Goal: Task Accomplishment & Management: Use online tool/utility

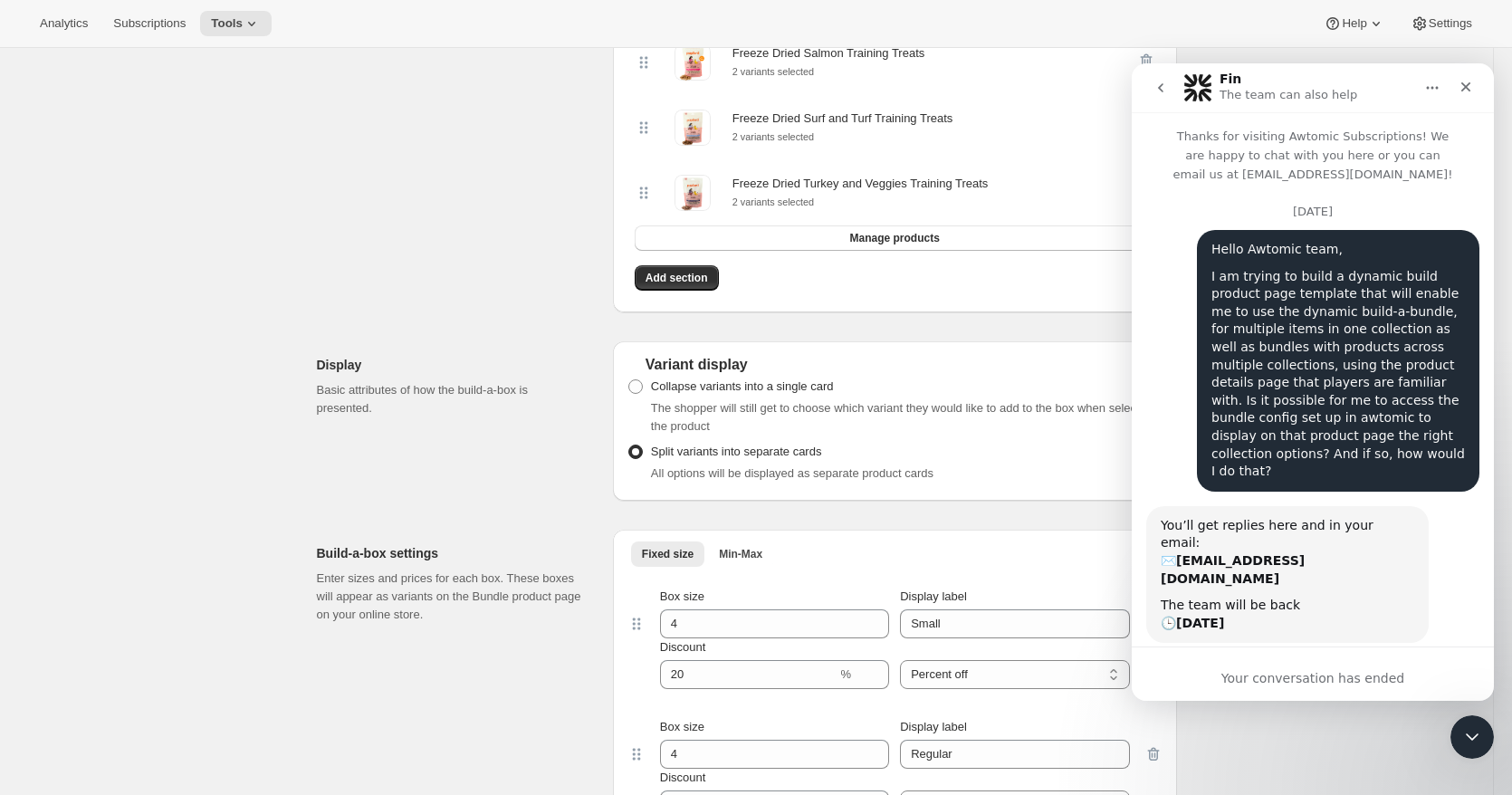
scroll to position [308, 0]
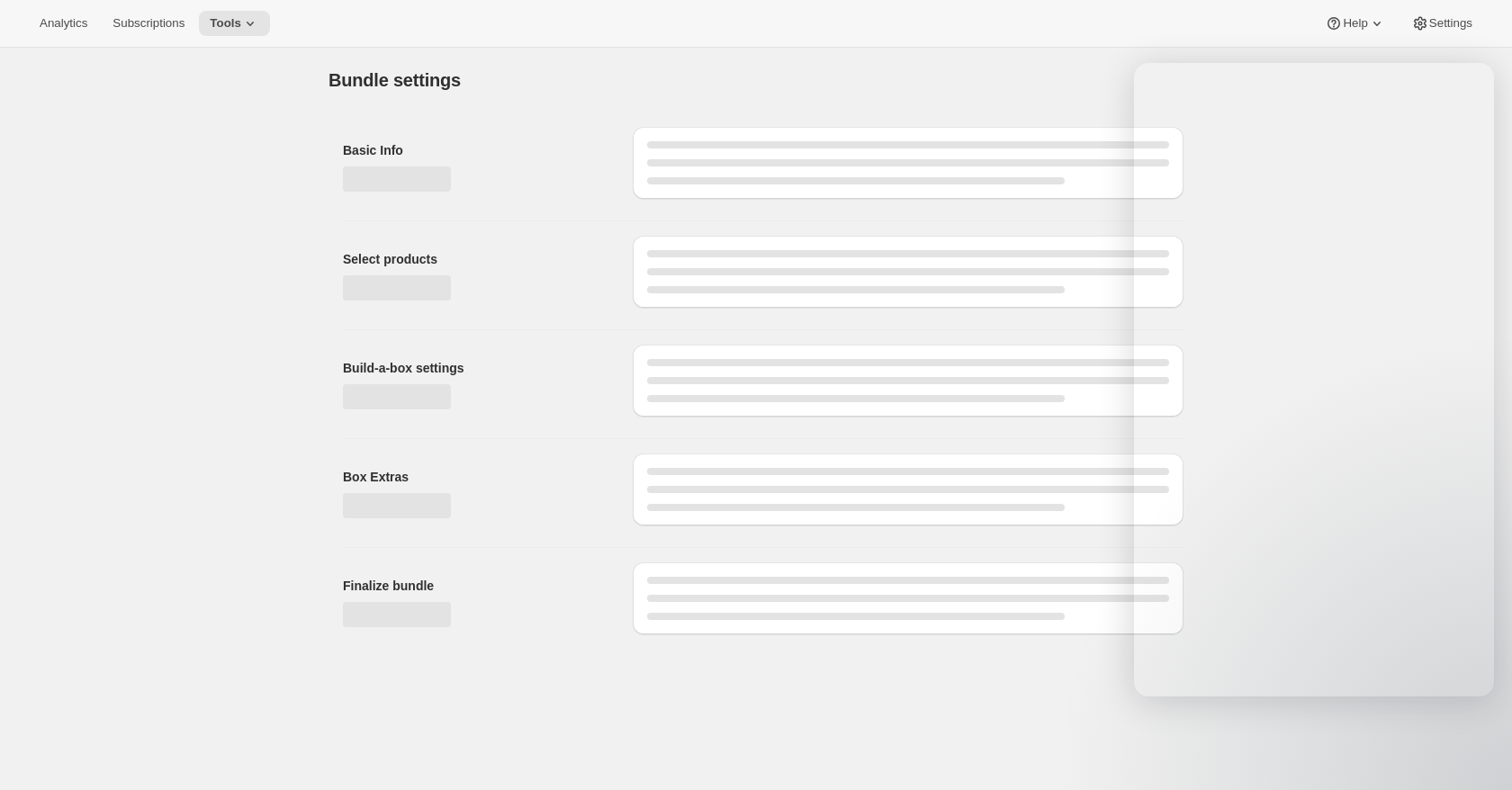
type input "FD Training Treat 4-Pack Bundle"
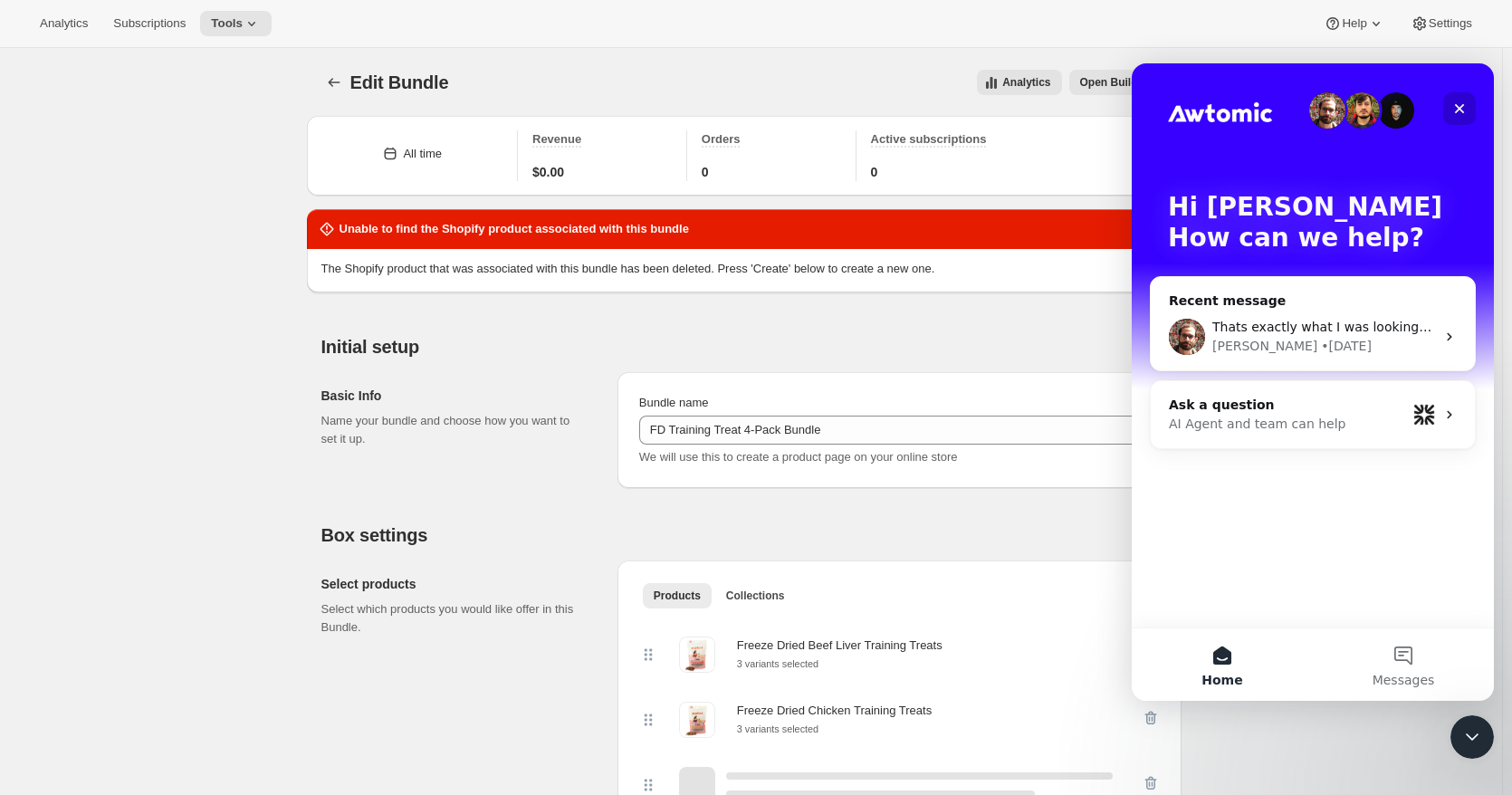
click at [1455, 106] on icon "Close" at bounding box center [1459, 109] width 15 height 15
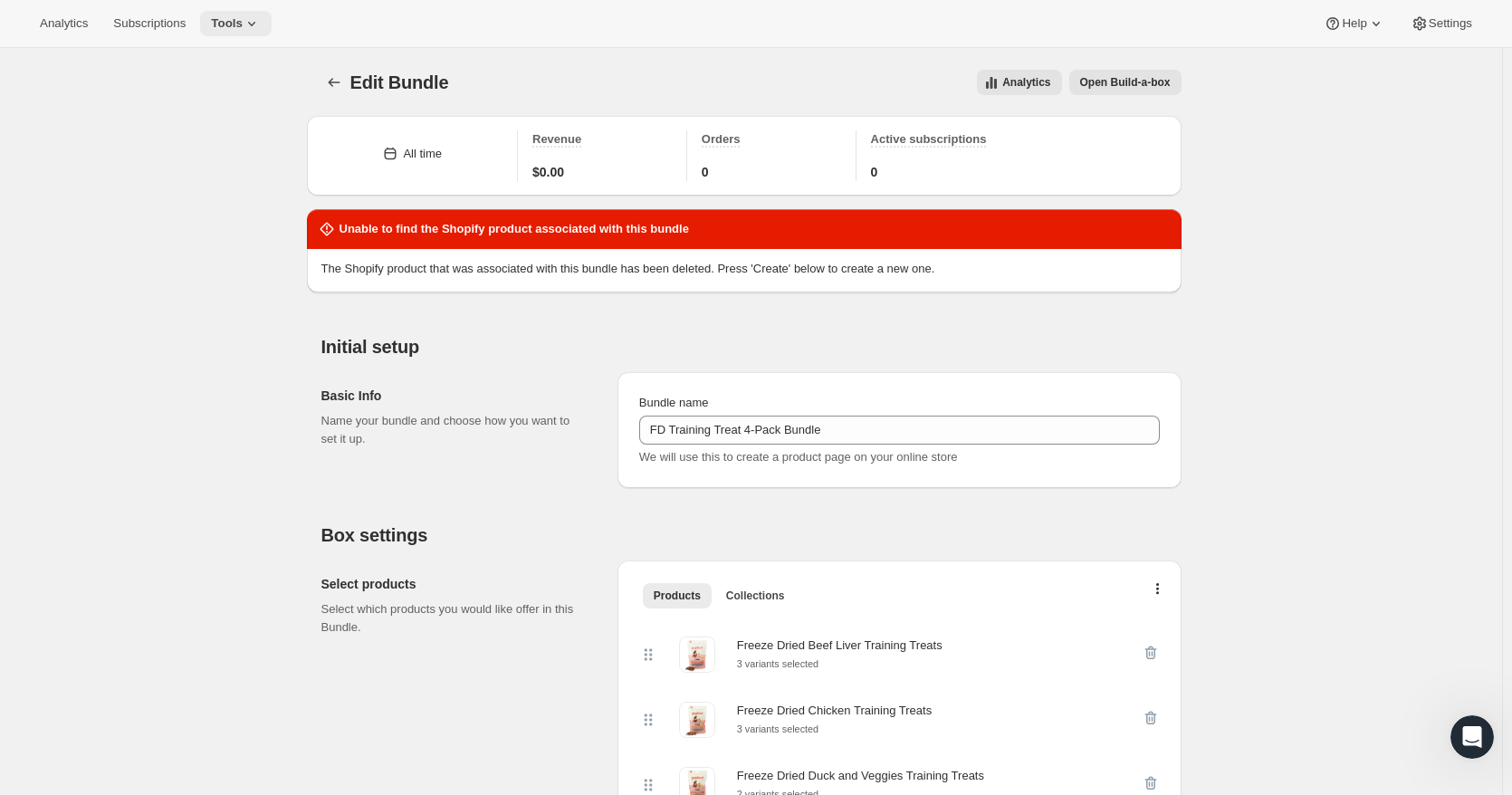
click at [246, 28] on icon at bounding box center [252, 24] width 18 height 18
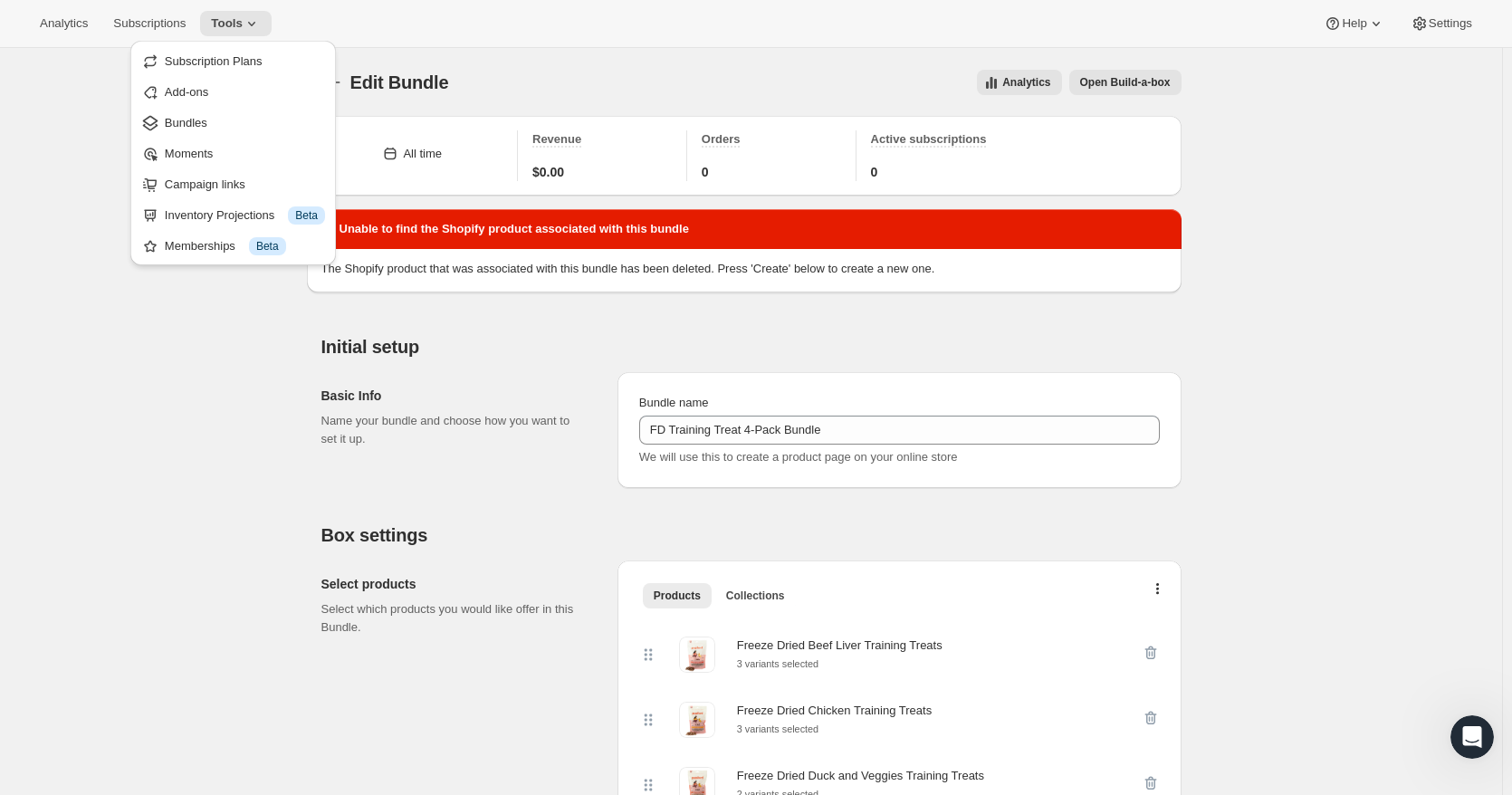
click at [200, 114] on button "Bundles" at bounding box center [232, 122] width 195 height 29
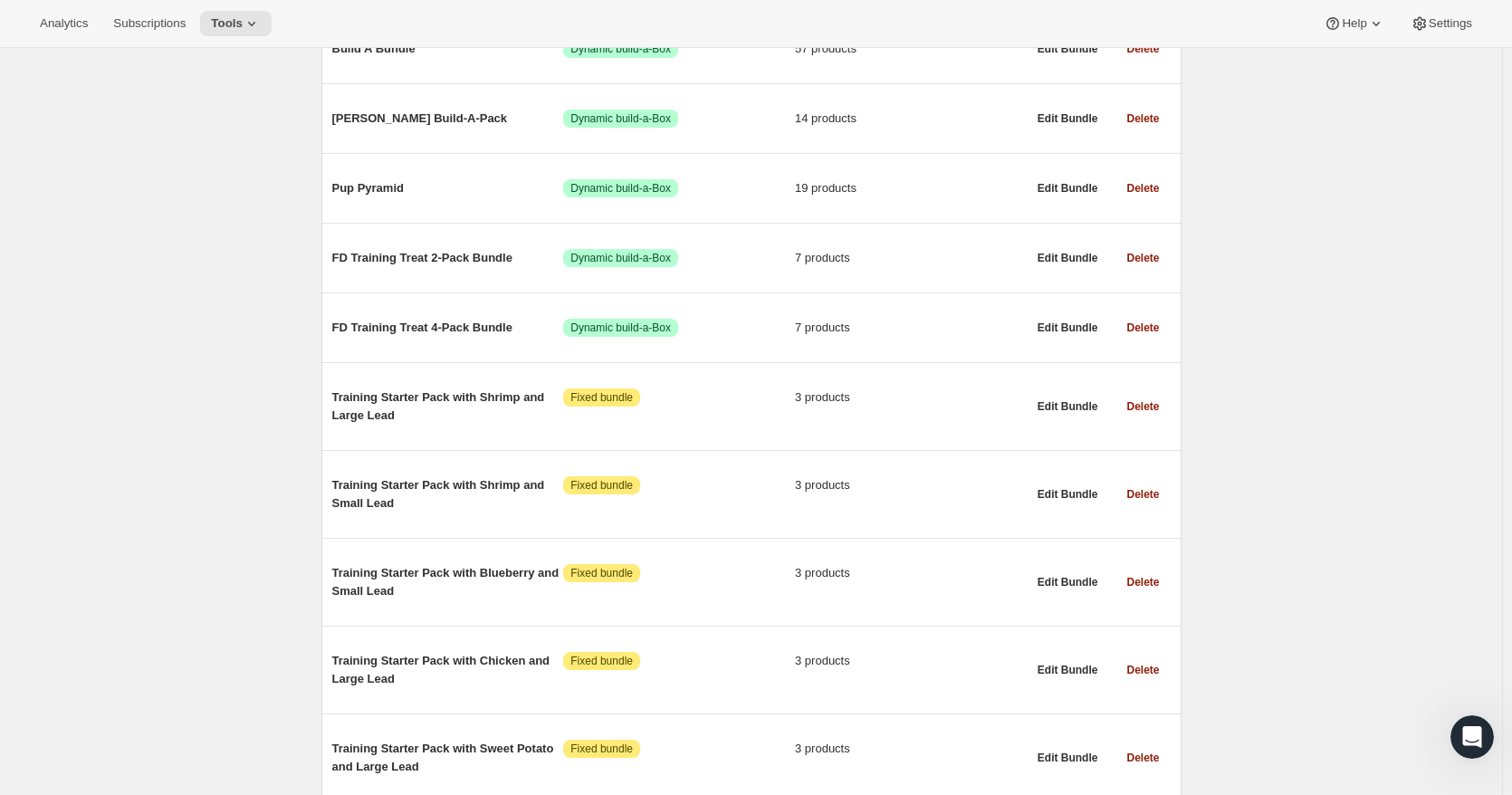
scroll to position [543, 0]
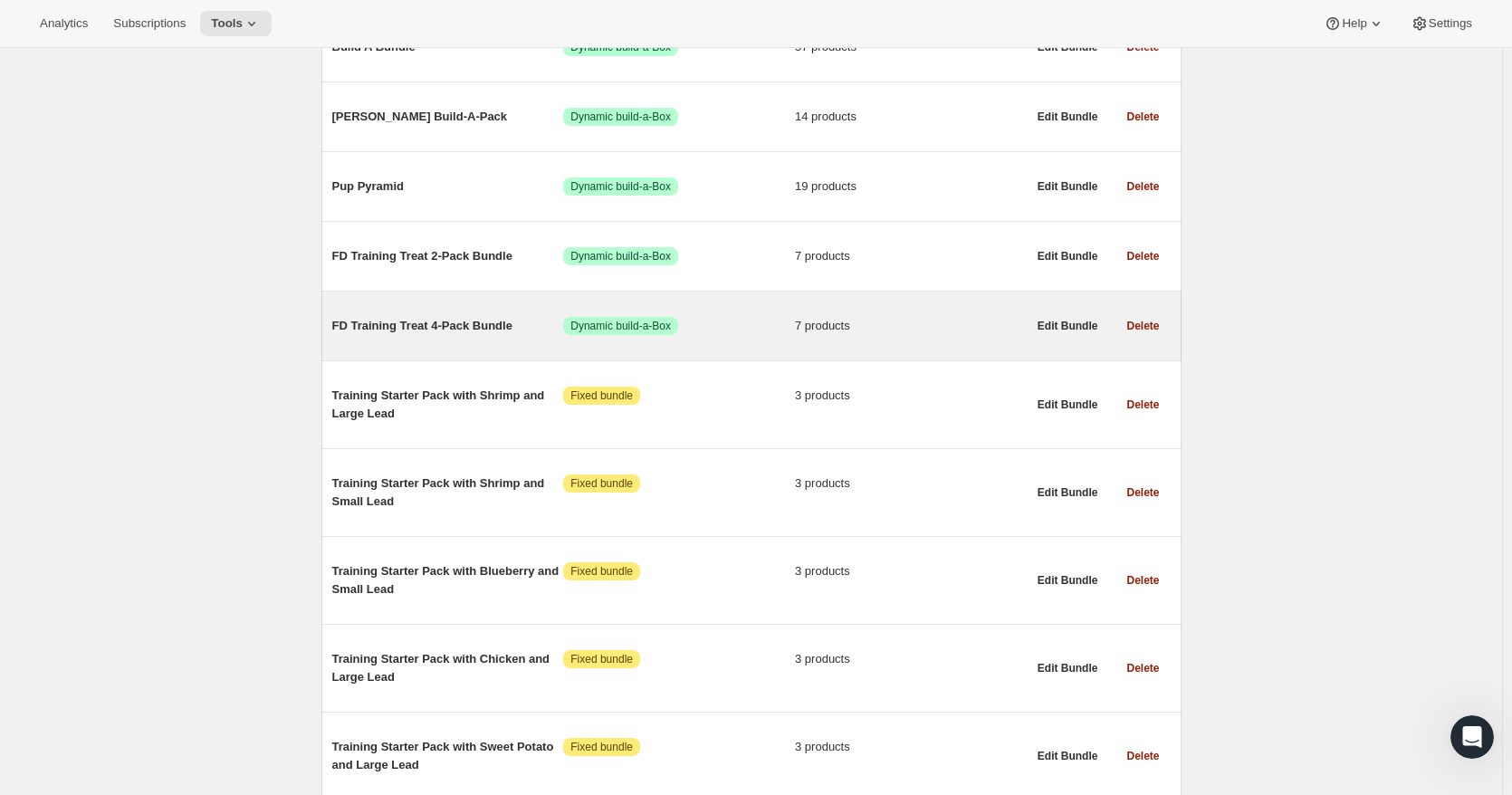
click at [446, 323] on span "FD Training Treat 4-Pack Bundle" at bounding box center [447, 326] width 231 height 18
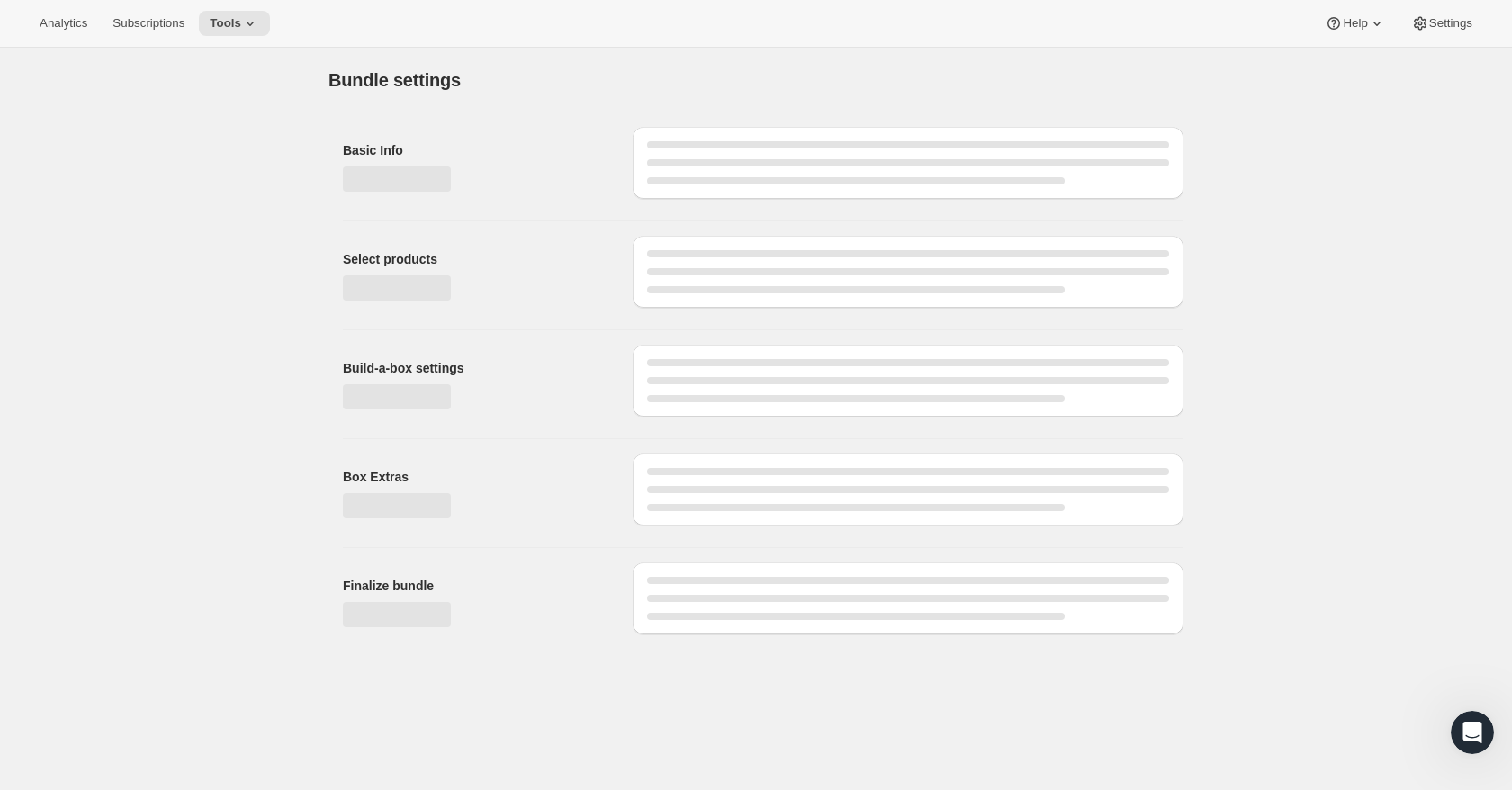
type input "FD Training Treat 4-Pack Bundle"
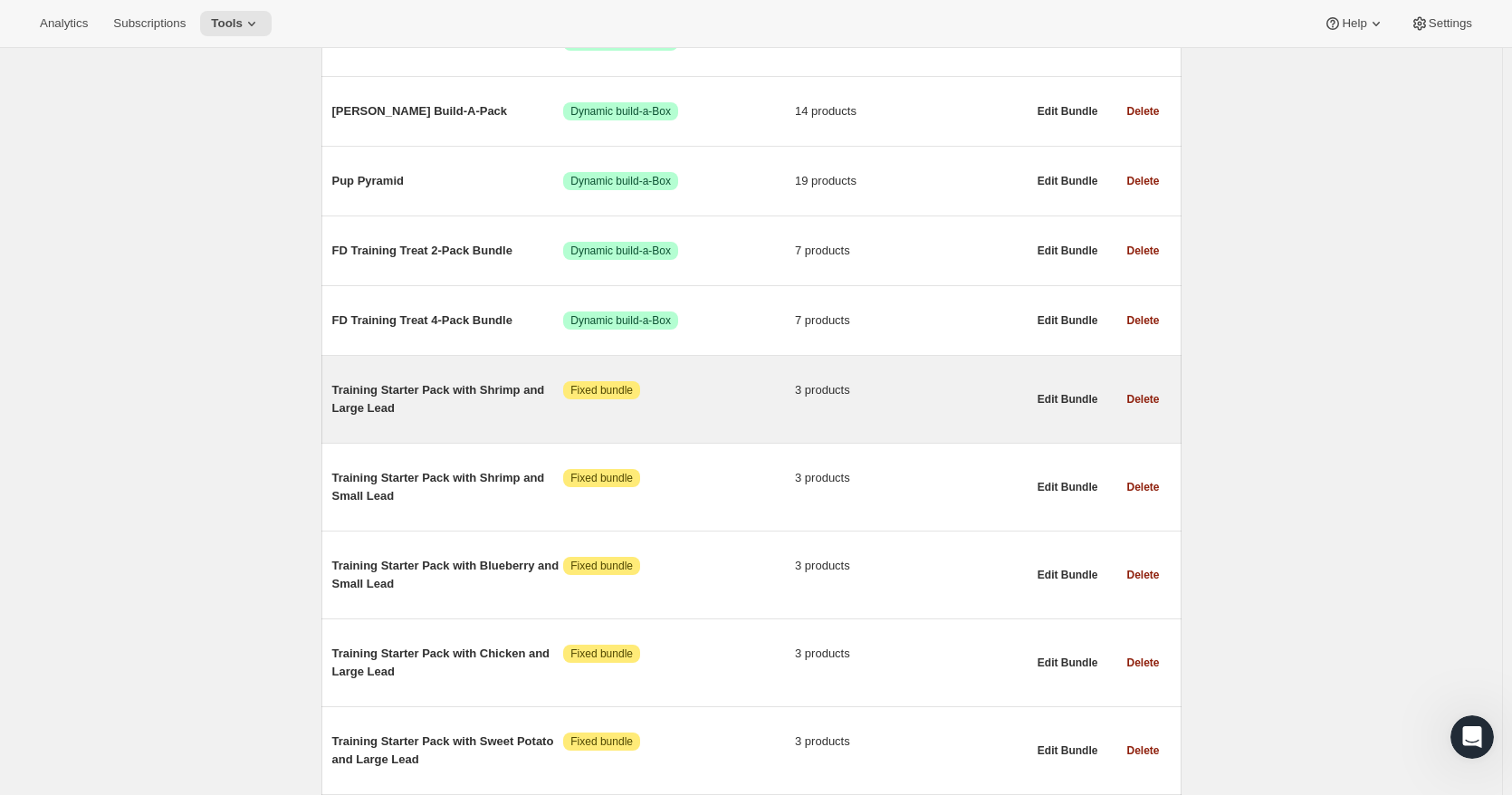
scroll to position [634, 0]
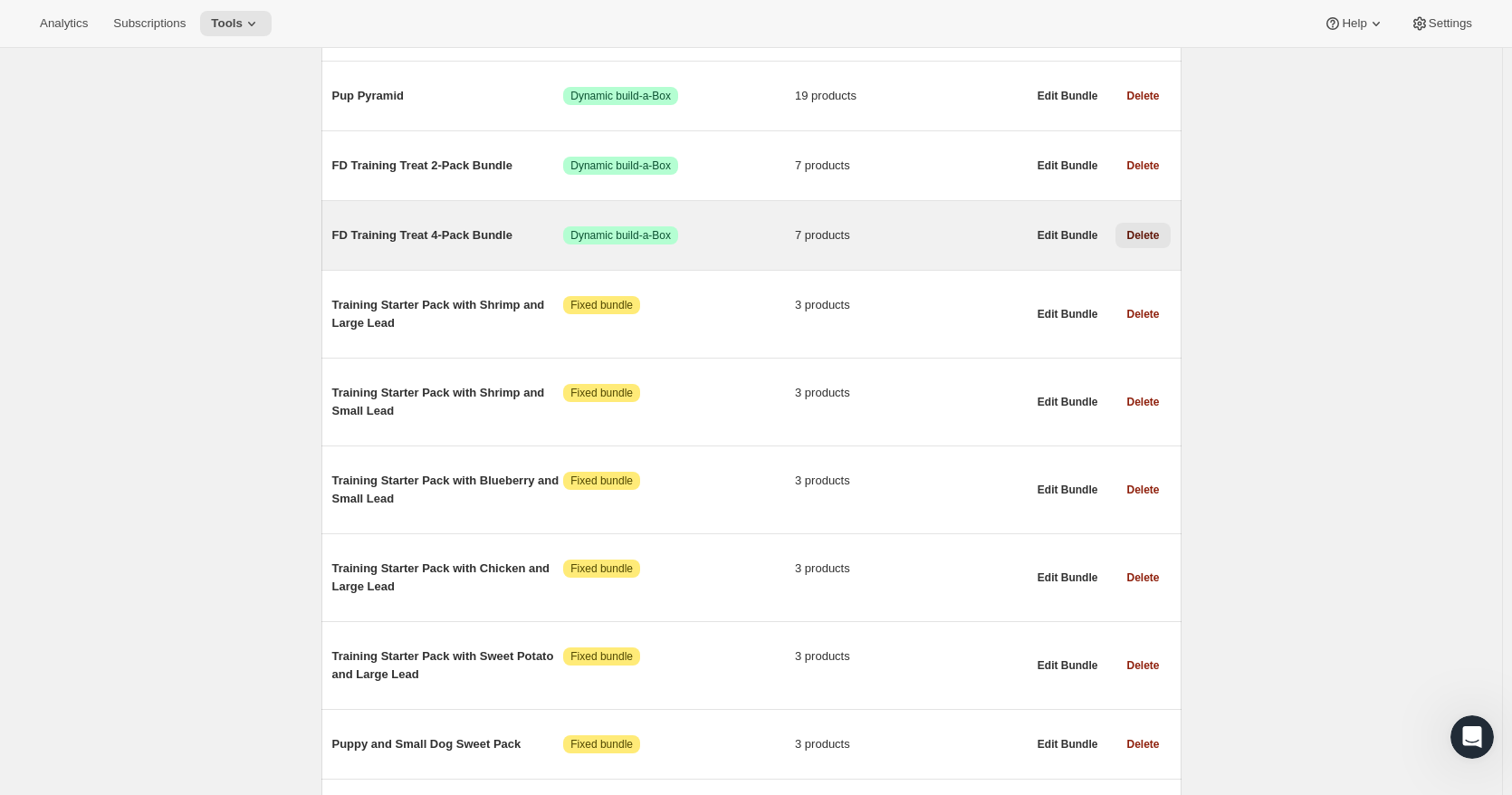
click at [1149, 235] on span "Delete" at bounding box center [1142, 235] width 32 height 15
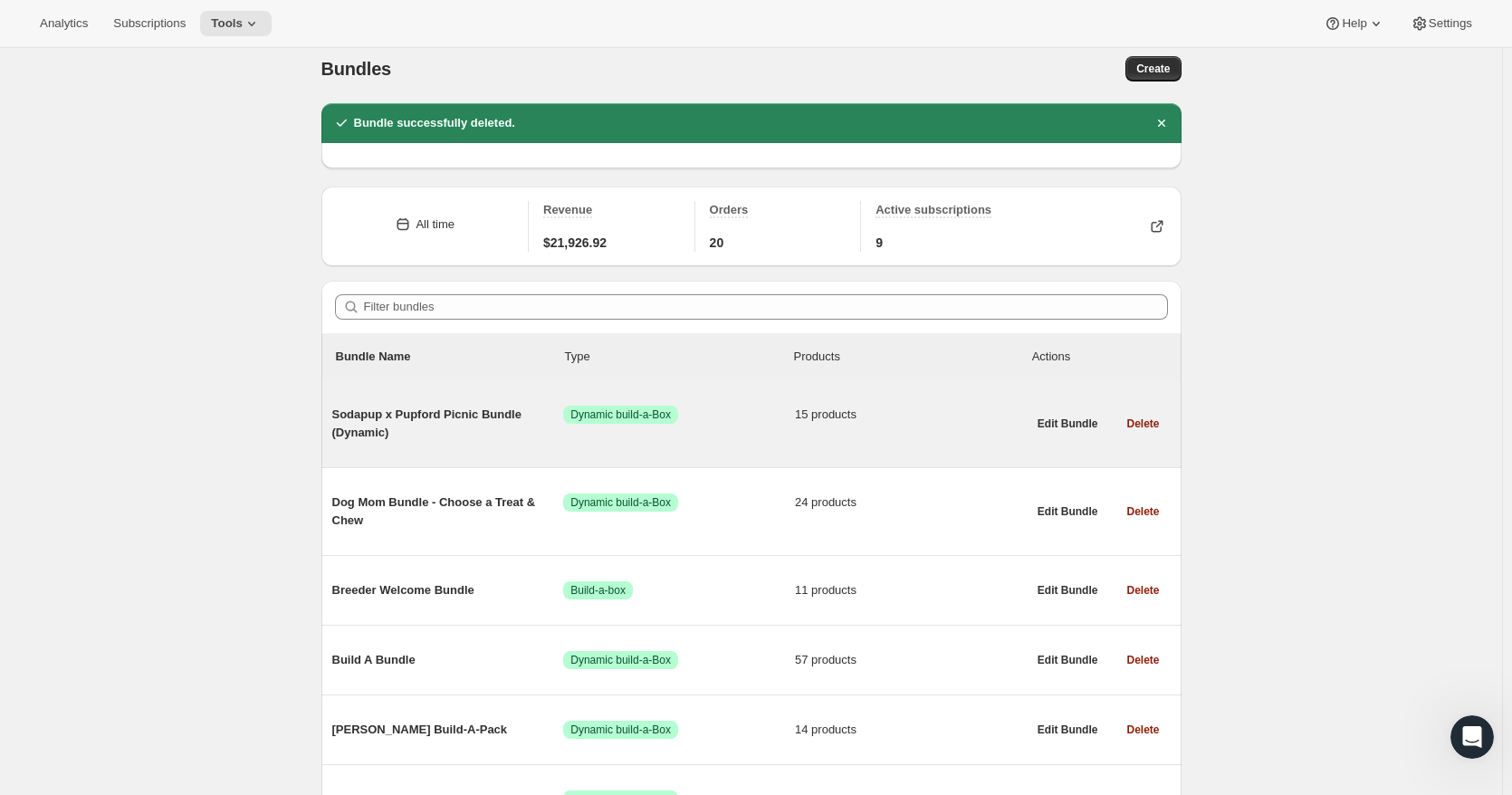
scroll to position [0, 0]
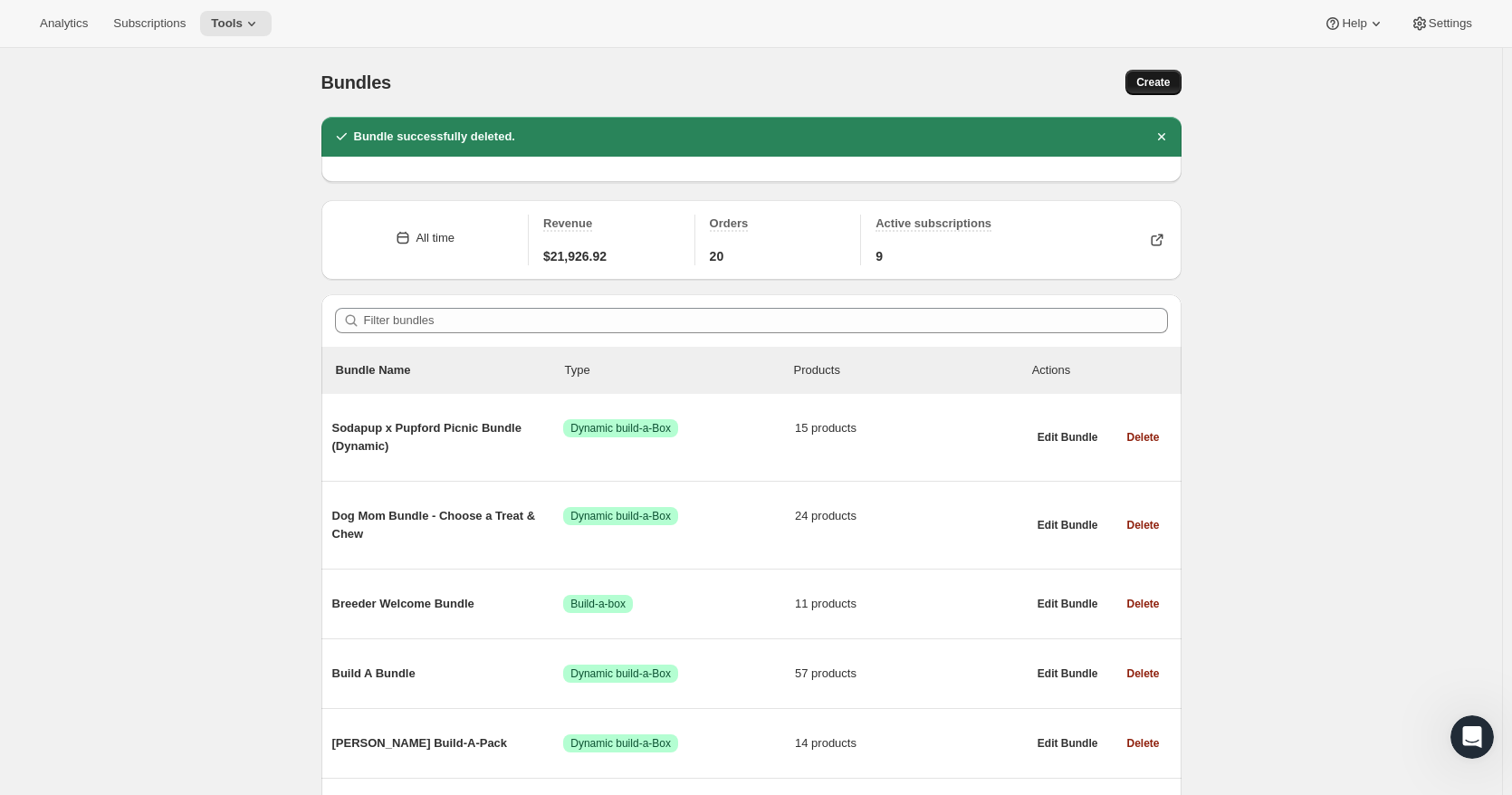
click at [1151, 77] on span "Create" at bounding box center [1152, 83] width 33 height 15
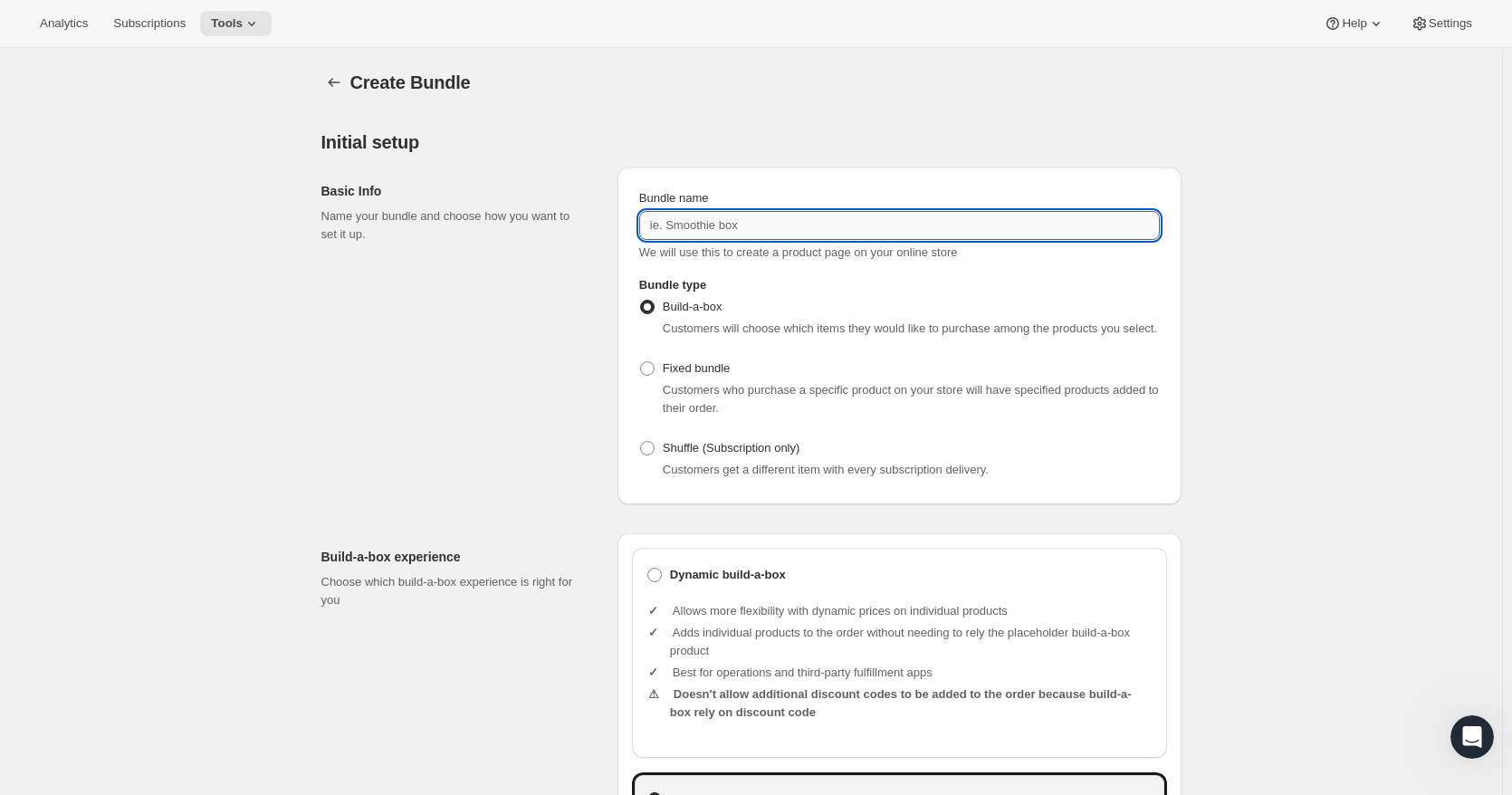
click at [720, 233] on input "Bundle name" at bounding box center [899, 225] width 521 height 29
type input "FD Training Treat 4-Pack Bundle"
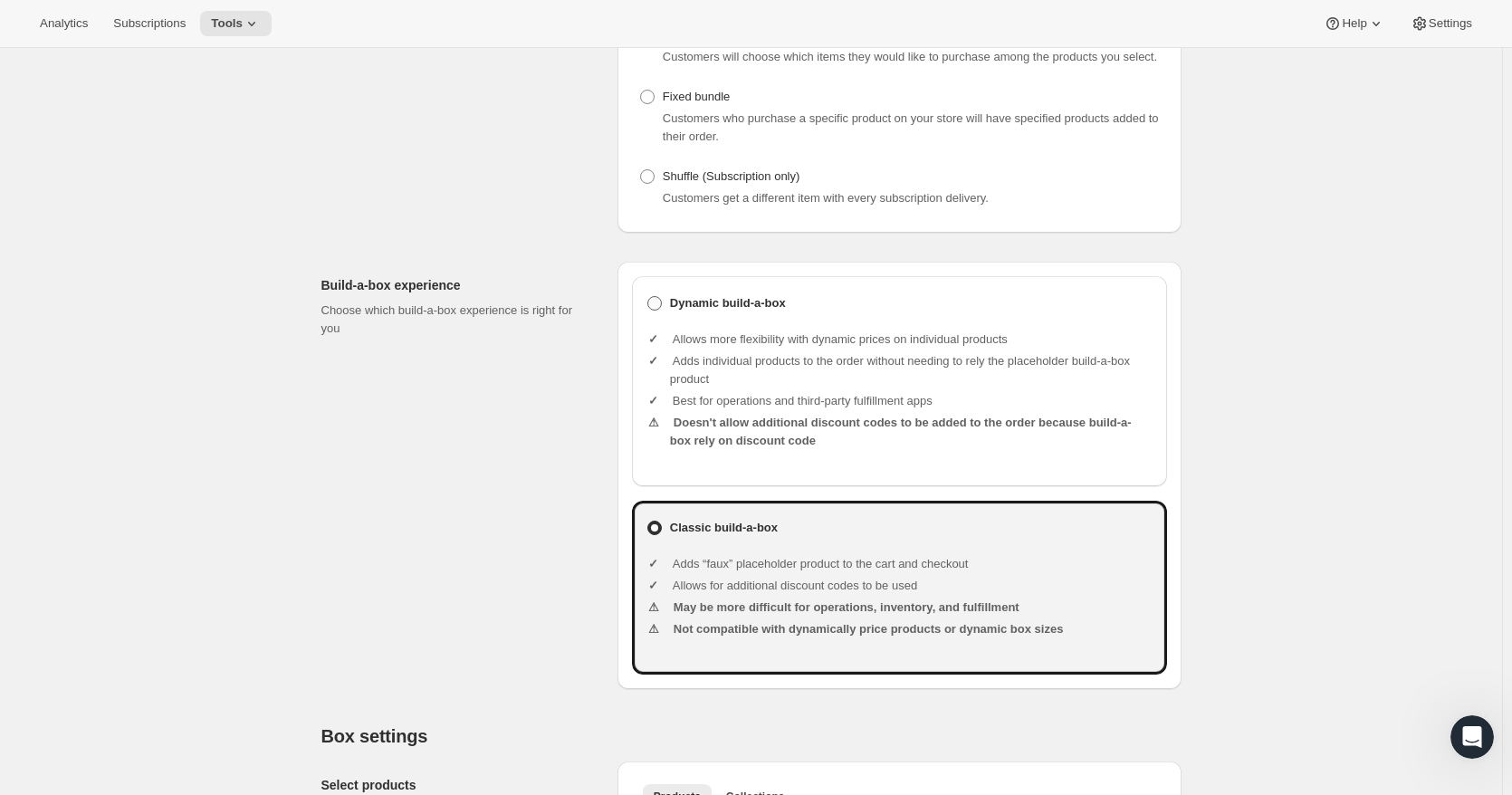
click at [660, 312] on label "Dynamic build-a-box" at bounding box center [899, 303] width 506 height 25
click at [648, 297] on input "Dynamic build-a-box" at bounding box center [647, 296] width 1 height 1
radio input "true"
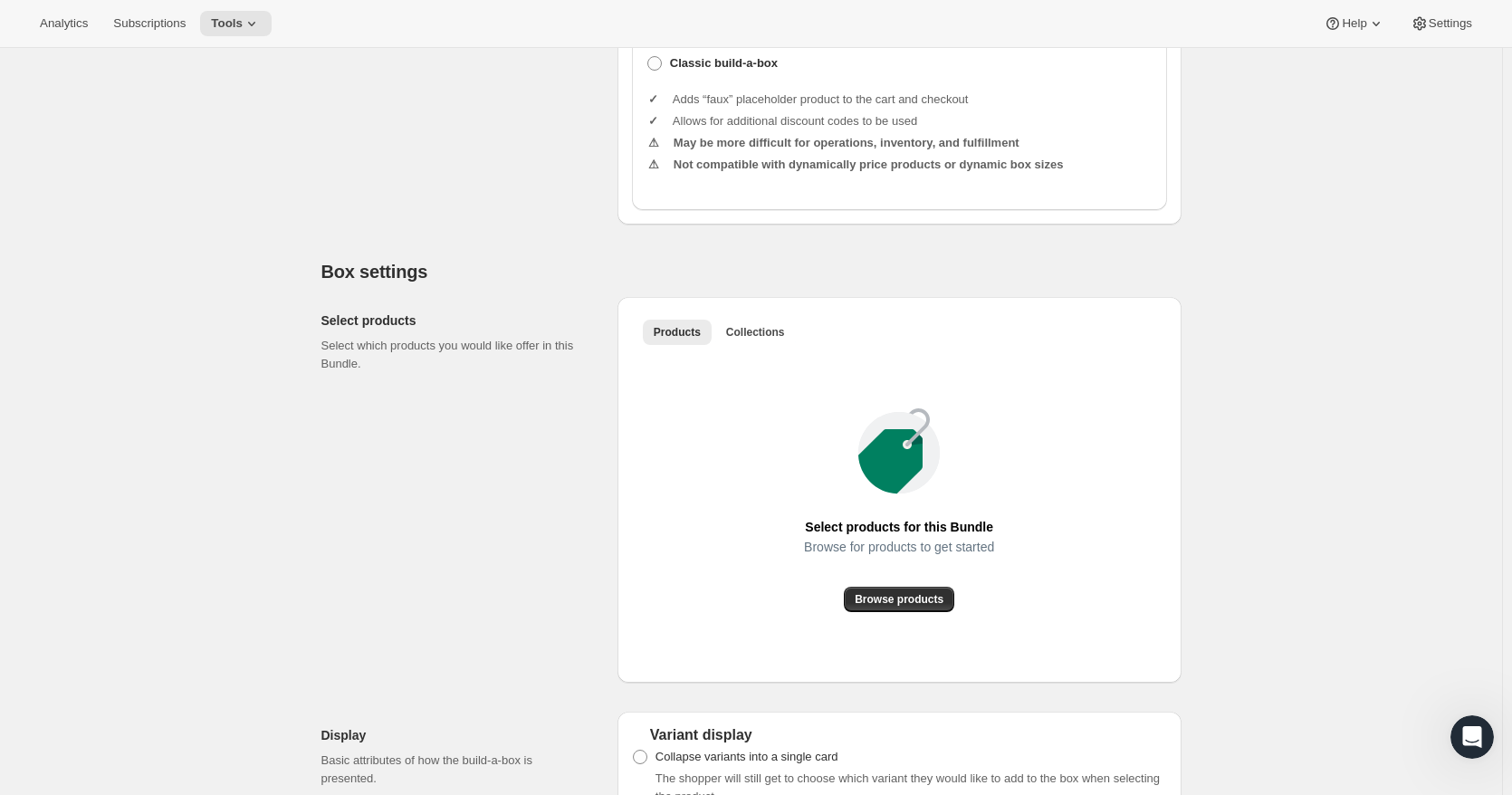
scroll to position [815, 0]
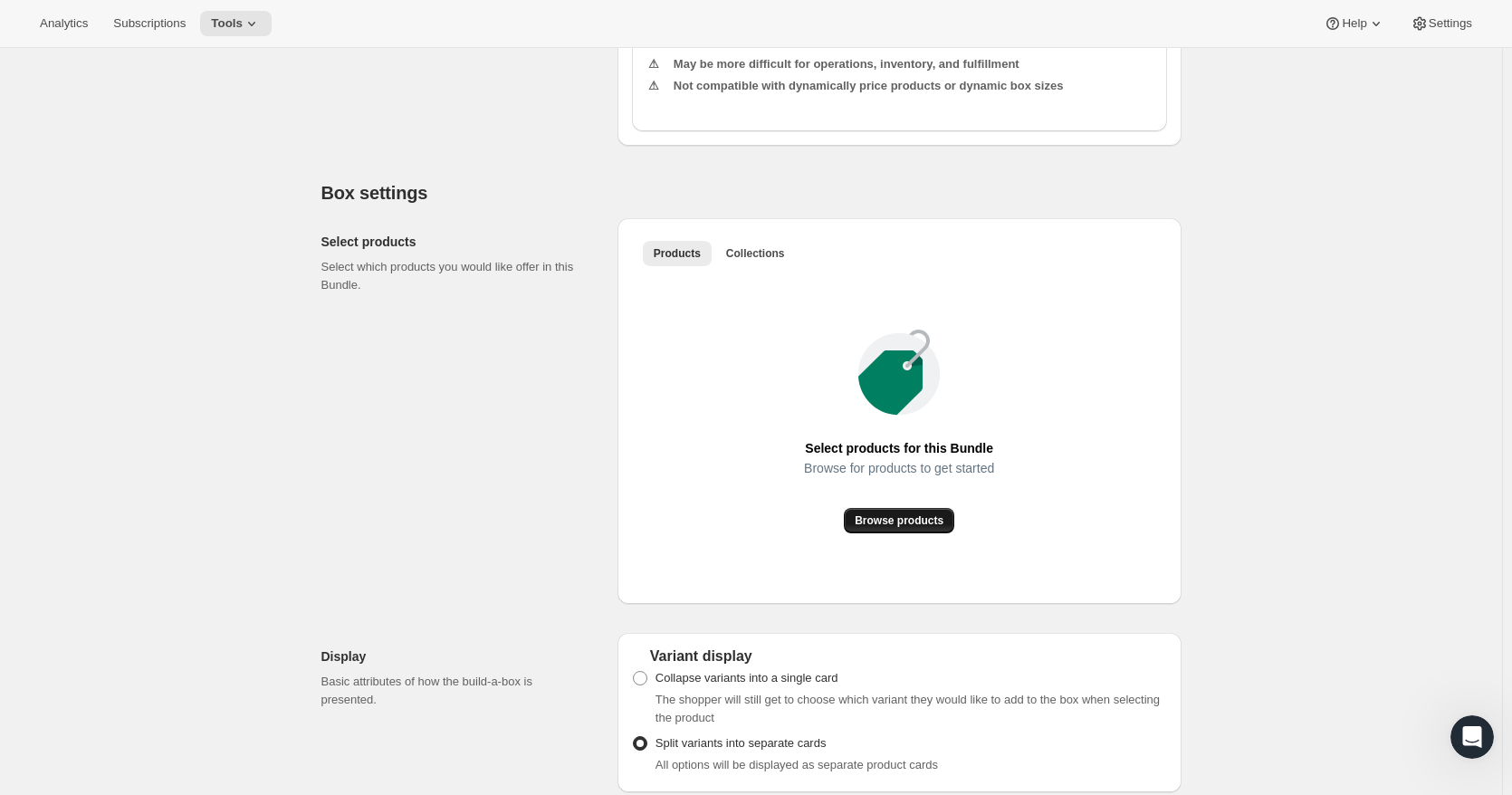
click at [884, 521] on span "Browse products" at bounding box center [899, 521] width 89 height 15
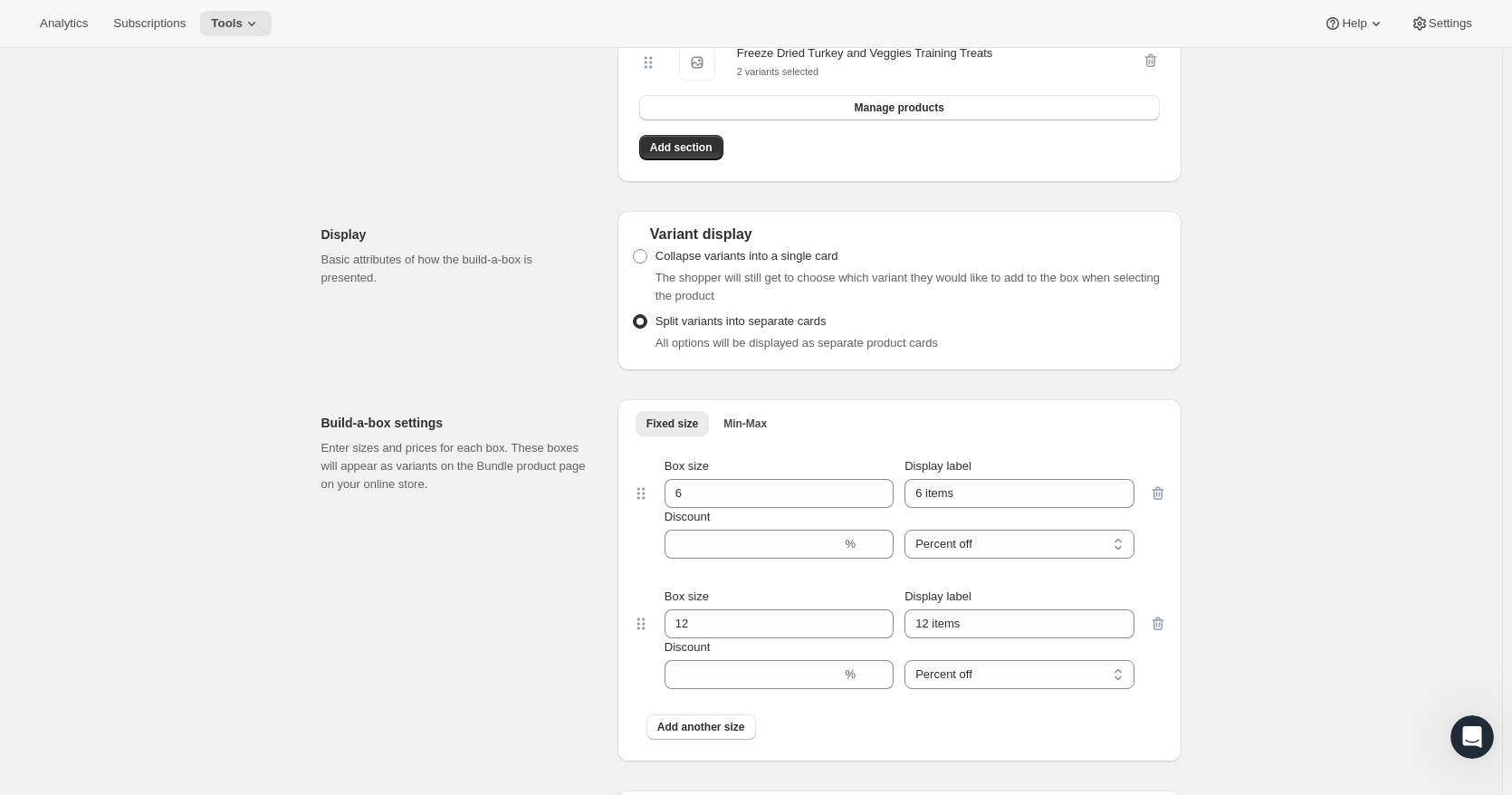
scroll to position [1539, 0]
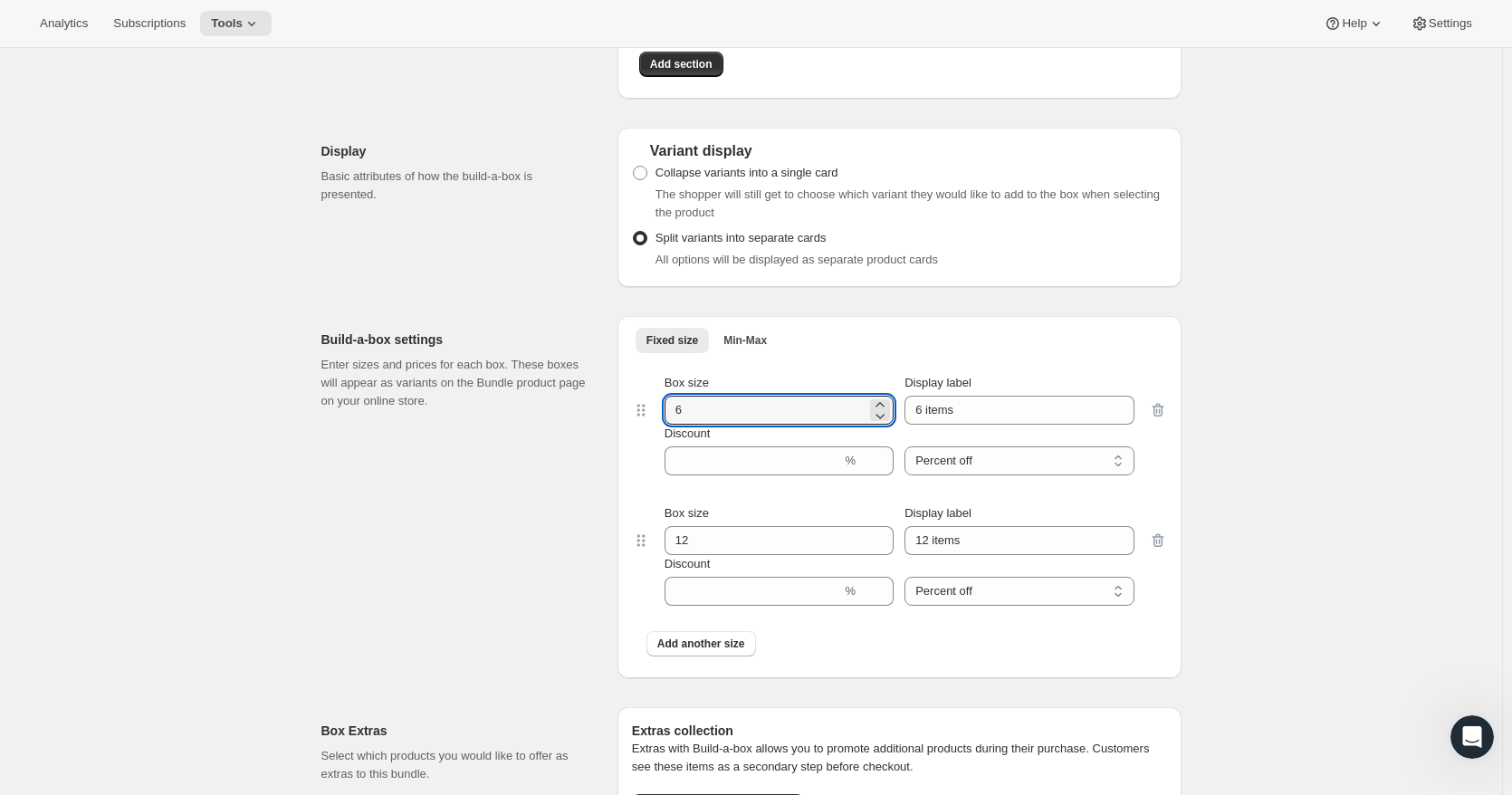
drag, startPoint x: 709, startPoint y: 417, endPoint x: 644, endPoint y: 421, distance: 65.1
click at [644, 421] on div "Box size 6 Display label 6 items Discount % Percent off Amount off Percent off" at bounding box center [899, 424] width 535 height 130
type input "4"
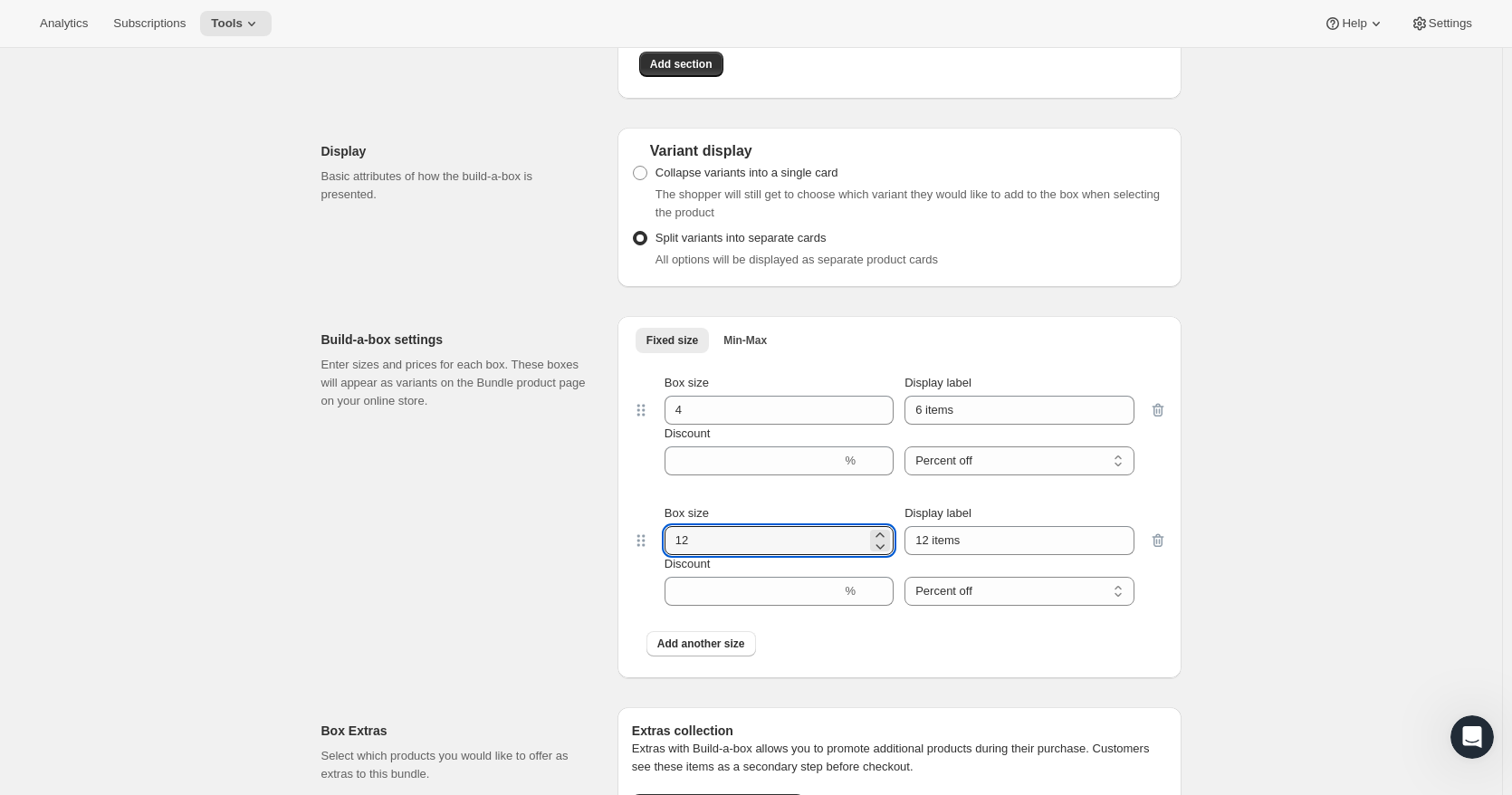
drag, startPoint x: 701, startPoint y: 545, endPoint x: 630, endPoint y: 542, distance: 71.1
click at [630, 542] on div "Fixed size Min-Max More views Fixed size Min-Max More views Box size 4 Display …" at bounding box center [900, 497] width 564 height 362
type input "4"
drag, startPoint x: 986, startPoint y: 420, endPoint x: 845, endPoint y: 420, distance: 141.0
click at [845, 420] on div "Box size 4 Display label 6 items" at bounding box center [900, 399] width 470 height 51
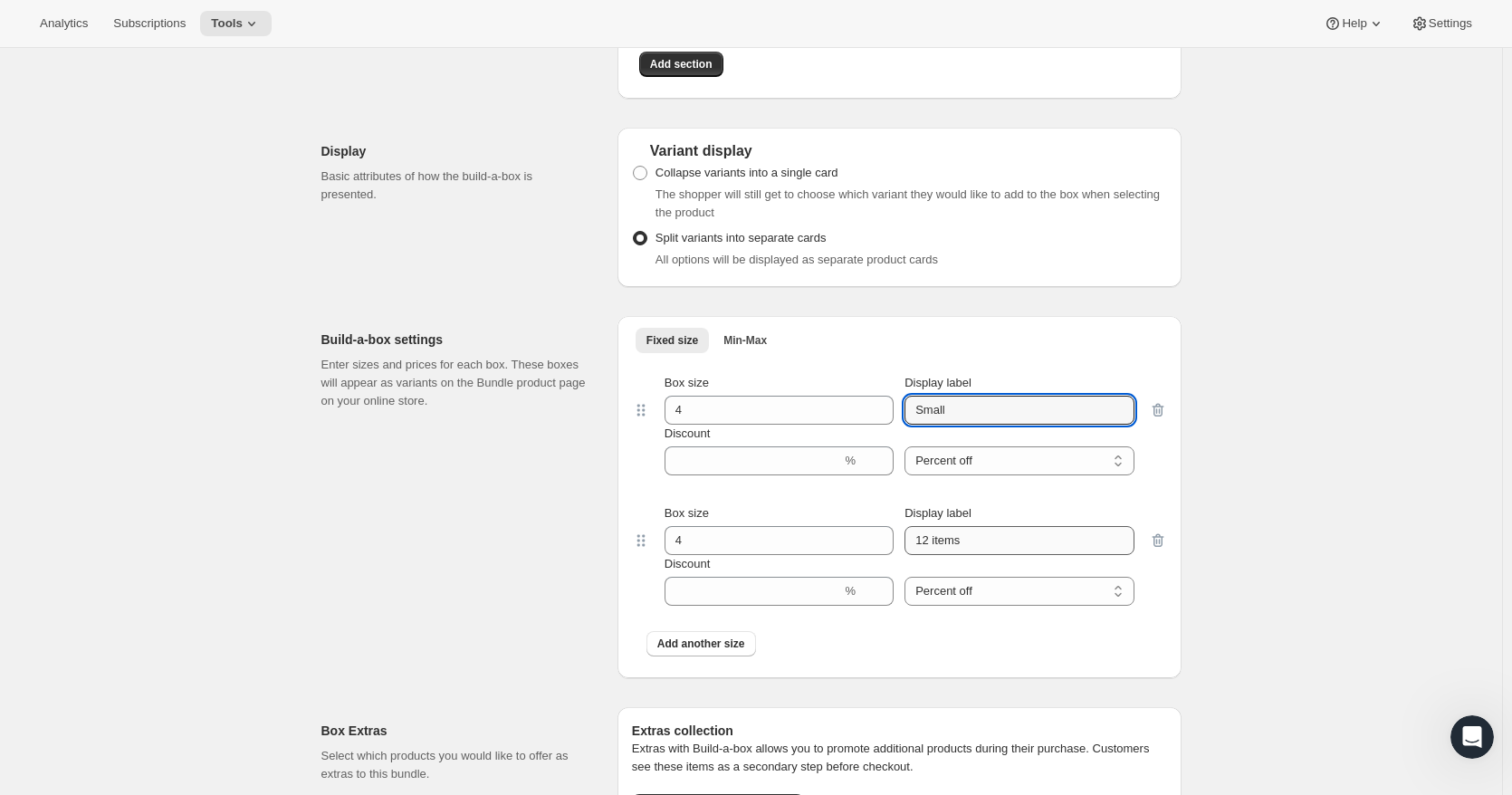
type input "Small"
drag, startPoint x: 981, startPoint y: 550, endPoint x: 845, endPoint y: 543, distance: 136.2
click at [850, 543] on div "Box size 4 Display label 12 items" at bounding box center [900, 529] width 470 height 51
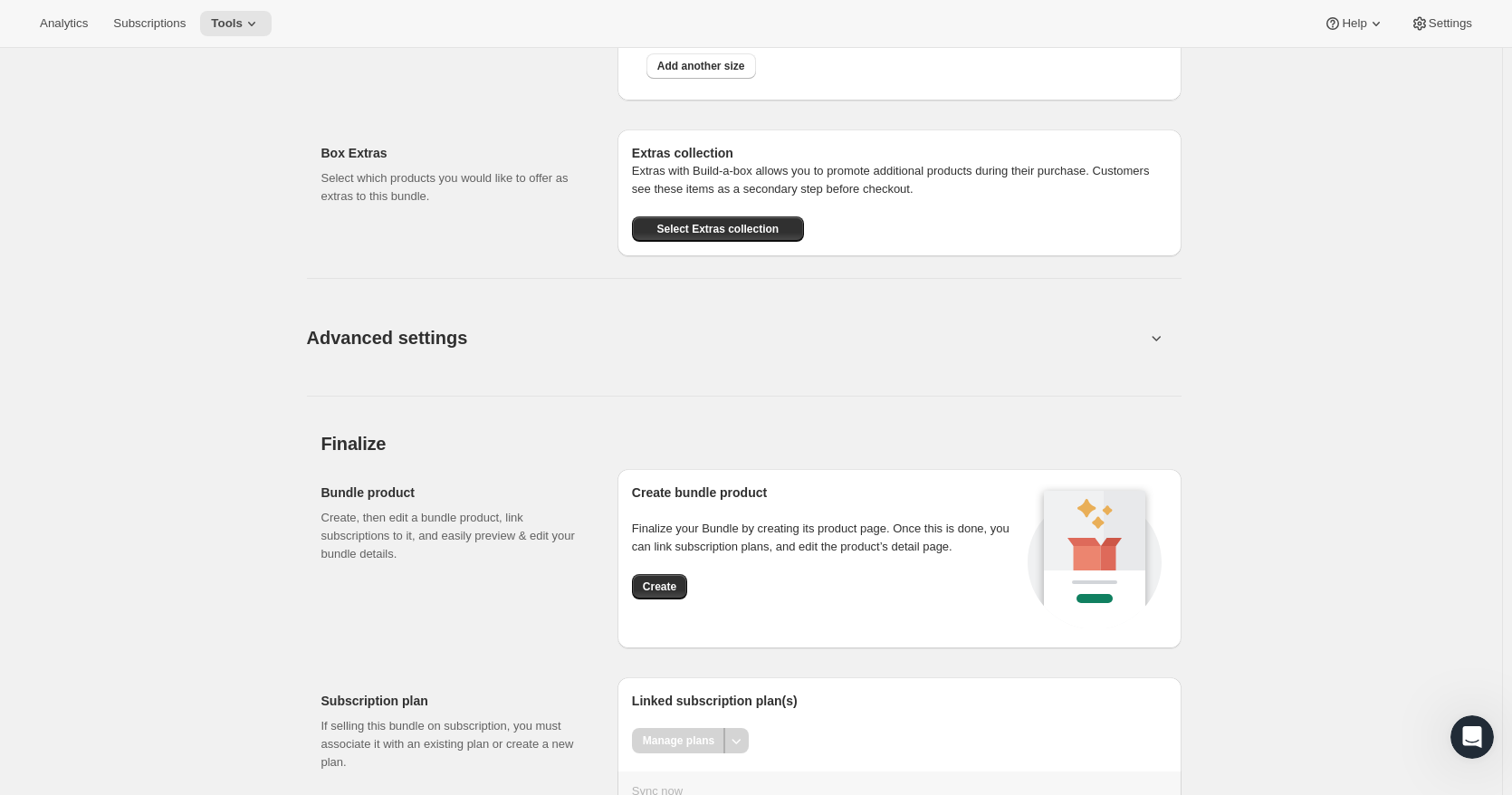
scroll to position [2193, 0]
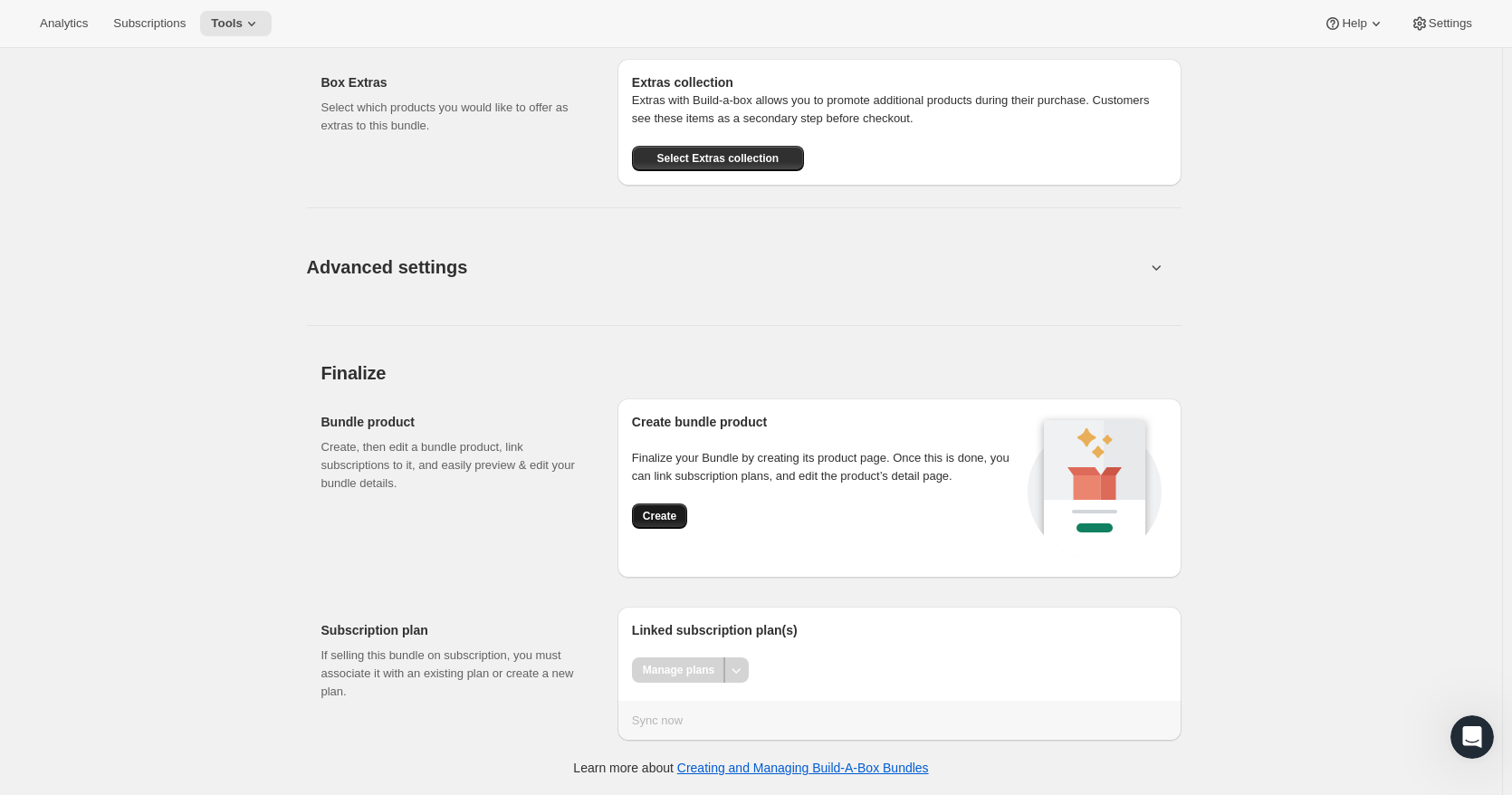
type input "Regular"
click at [673, 515] on span "Create" at bounding box center [659, 516] width 33 height 15
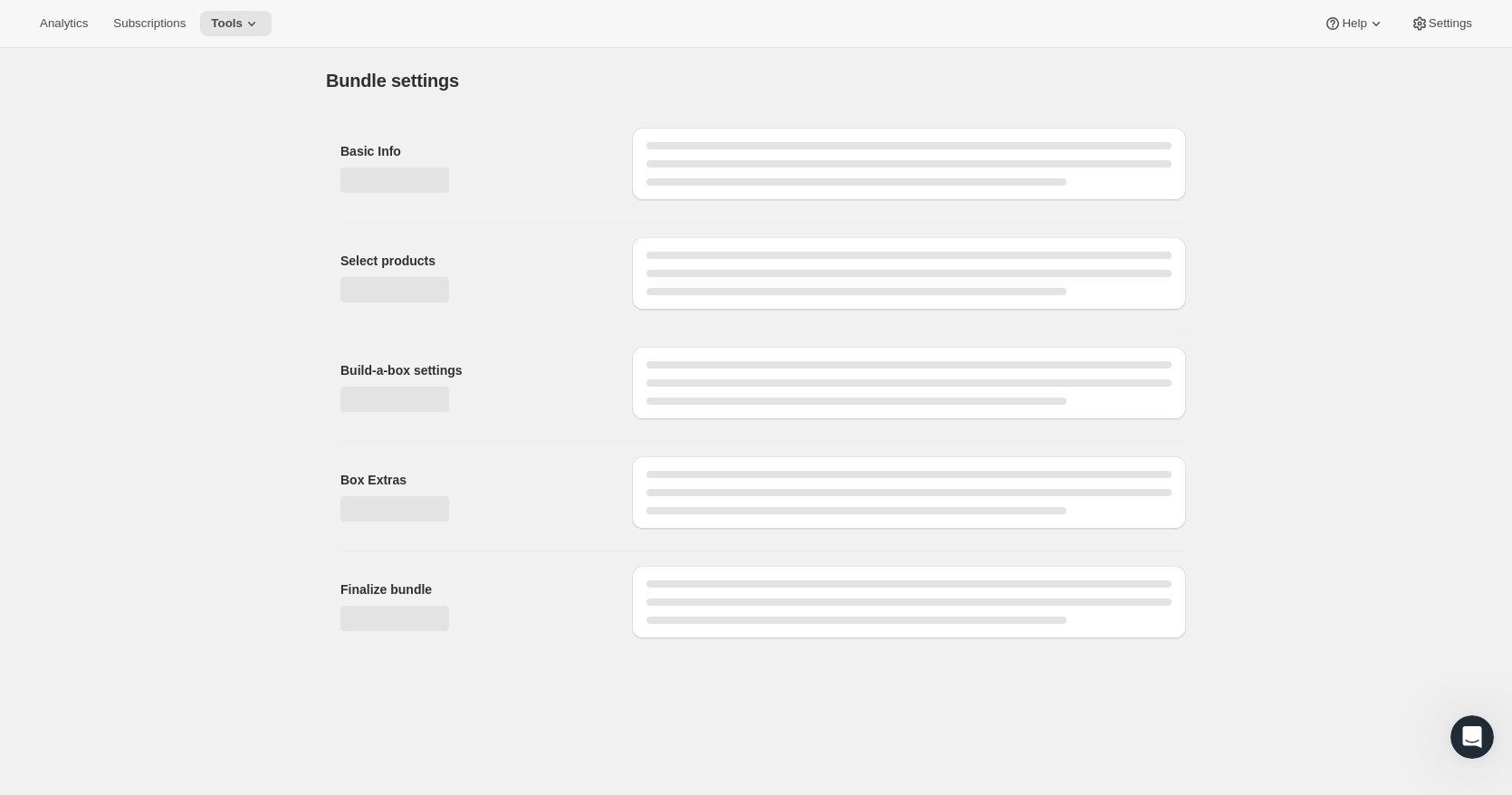
scroll to position [0, 0]
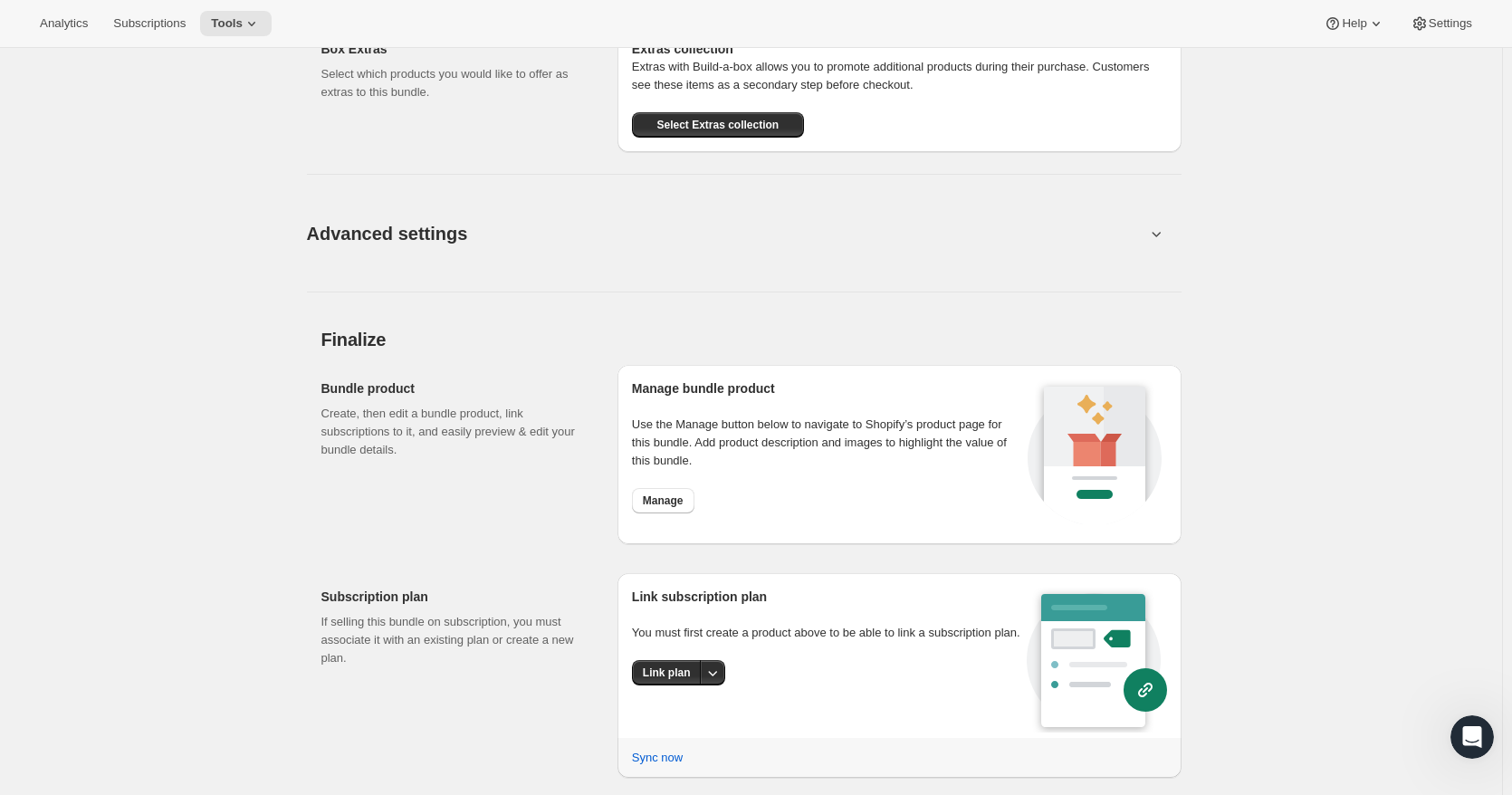
scroll to position [1679, 0]
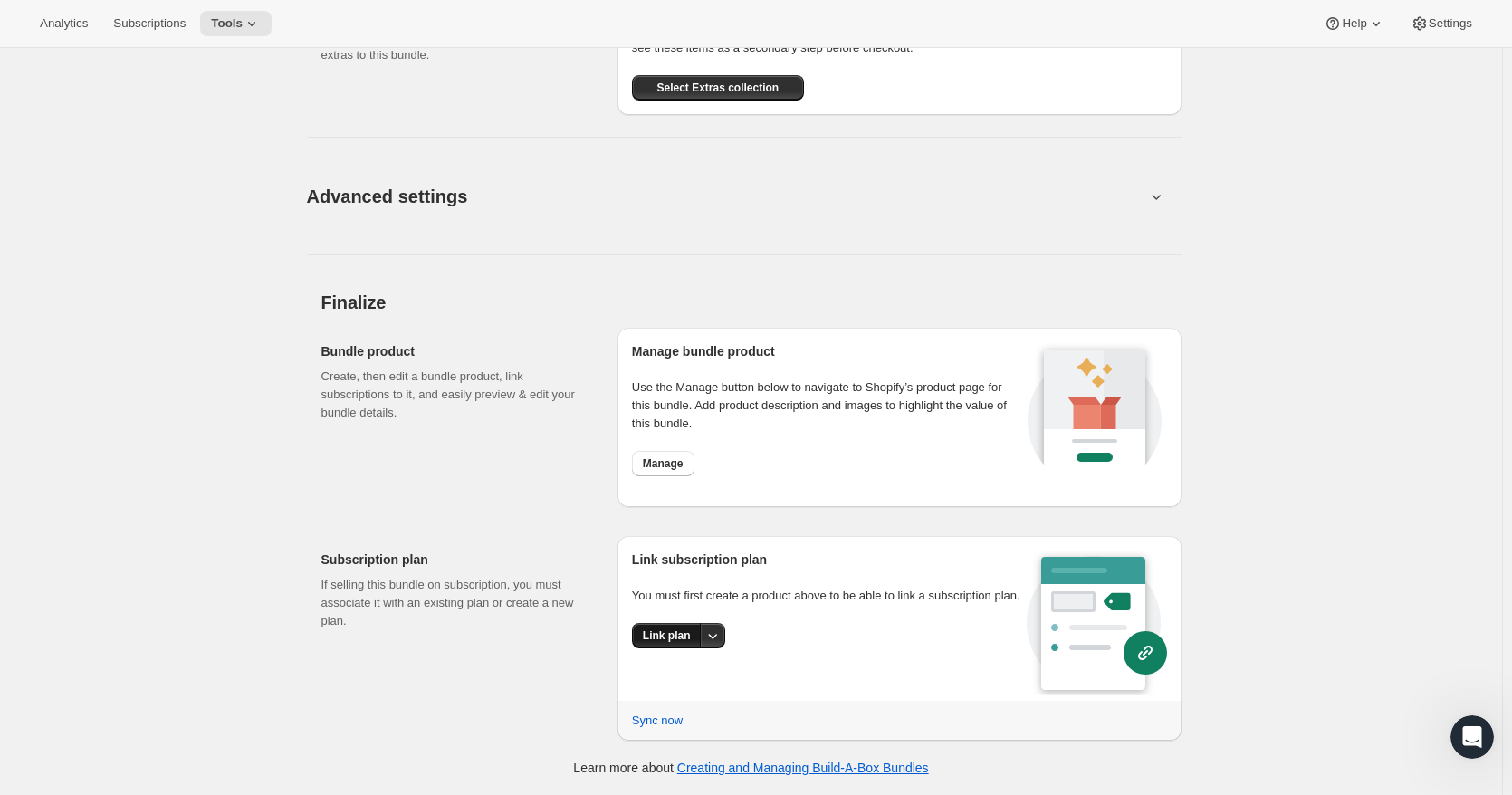
click at [675, 636] on span "Link plan" at bounding box center [667, 635] width 48 height 15
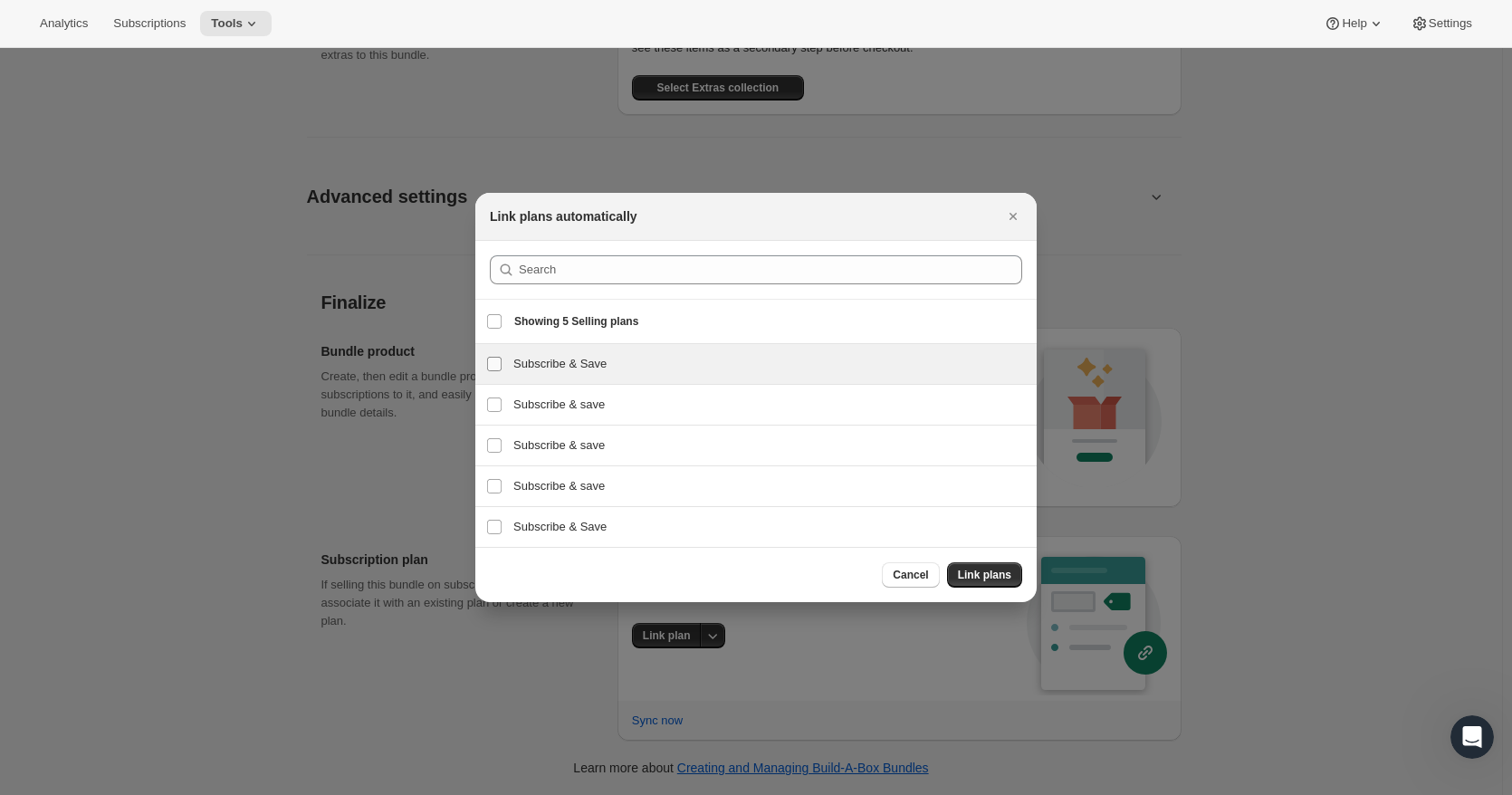
click at [496, 366] on input "Subscribe & Save" at bounding box center [494, 364] width 15 height 15
checkbox input "true"
click at [985, 581] on span "Link plans" at bounding box center [985, 575] width 53 height 15
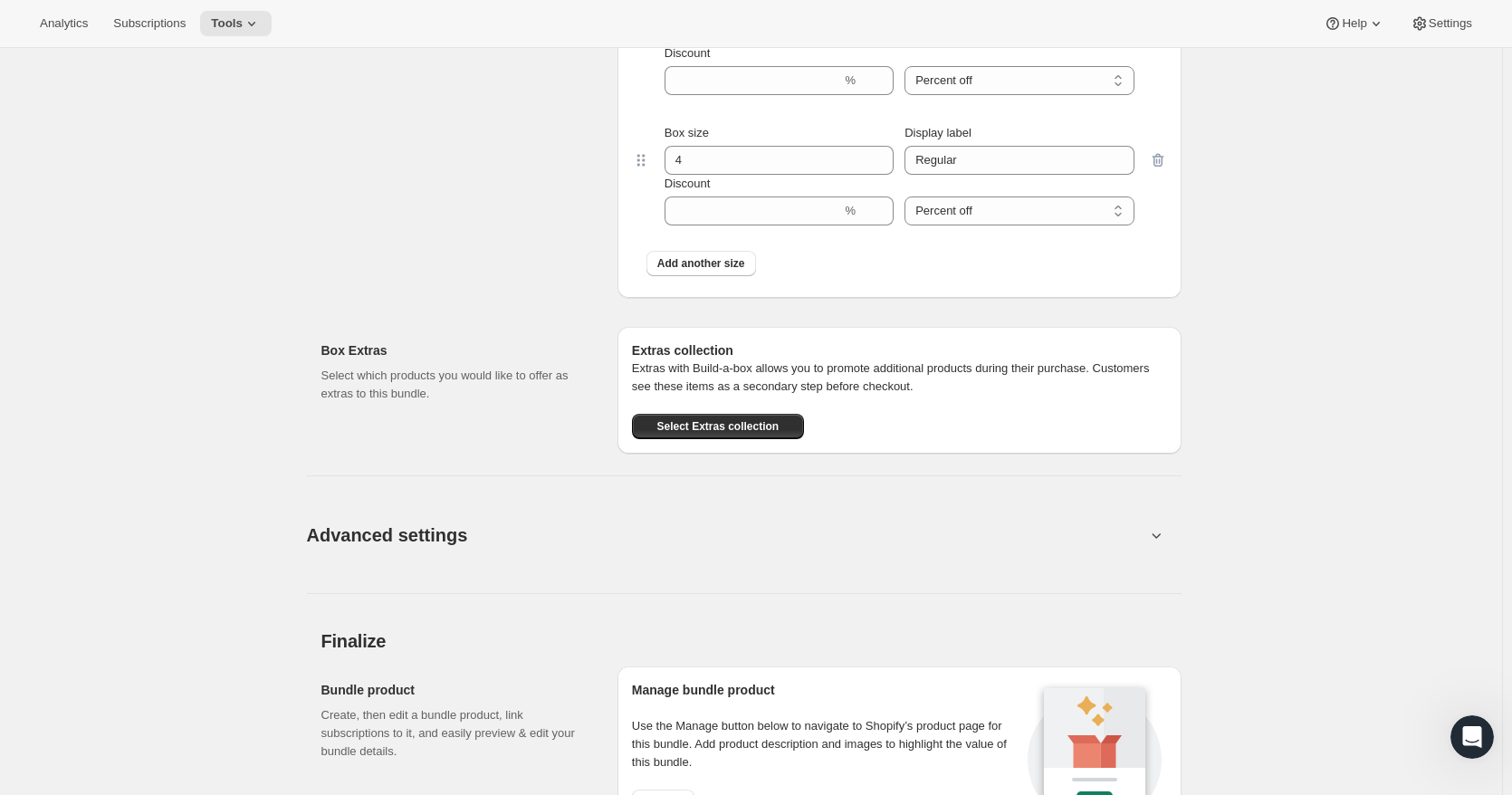
scroll to position [1694, 0]
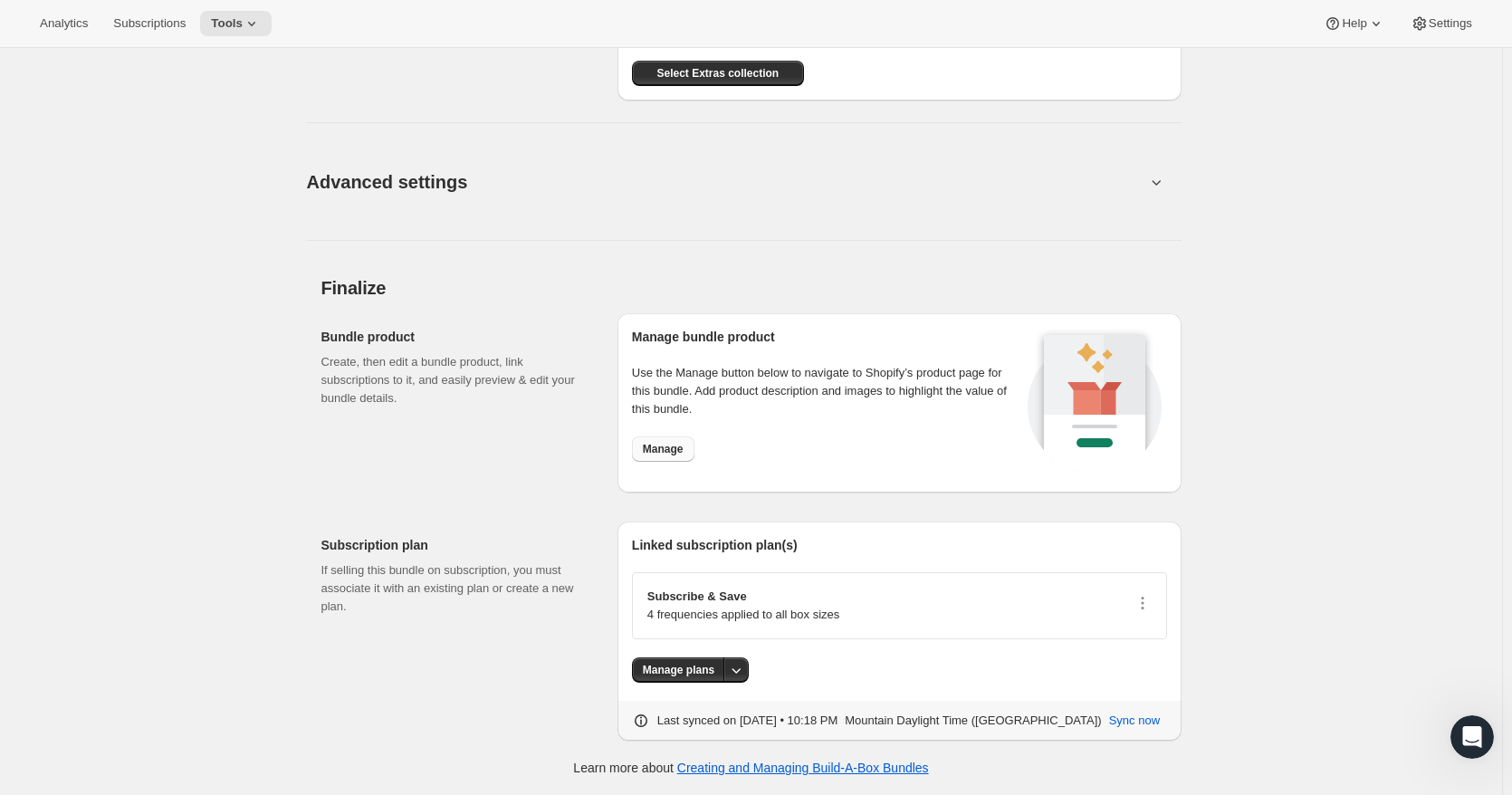
click at [679, 450] on span "Manage" at bounding box center [663, 449] width 41 height 15
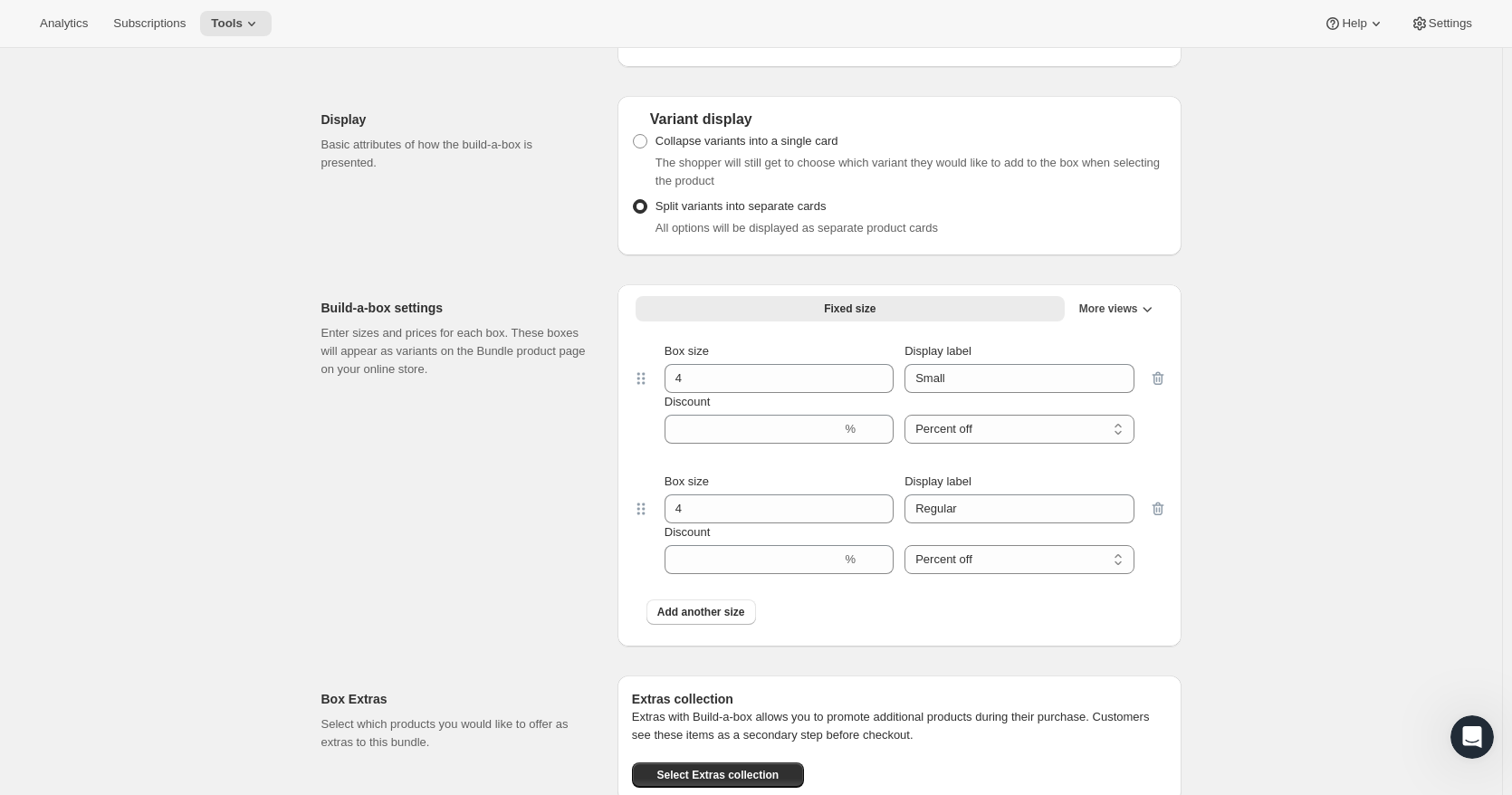
scroll to position [970, 0]
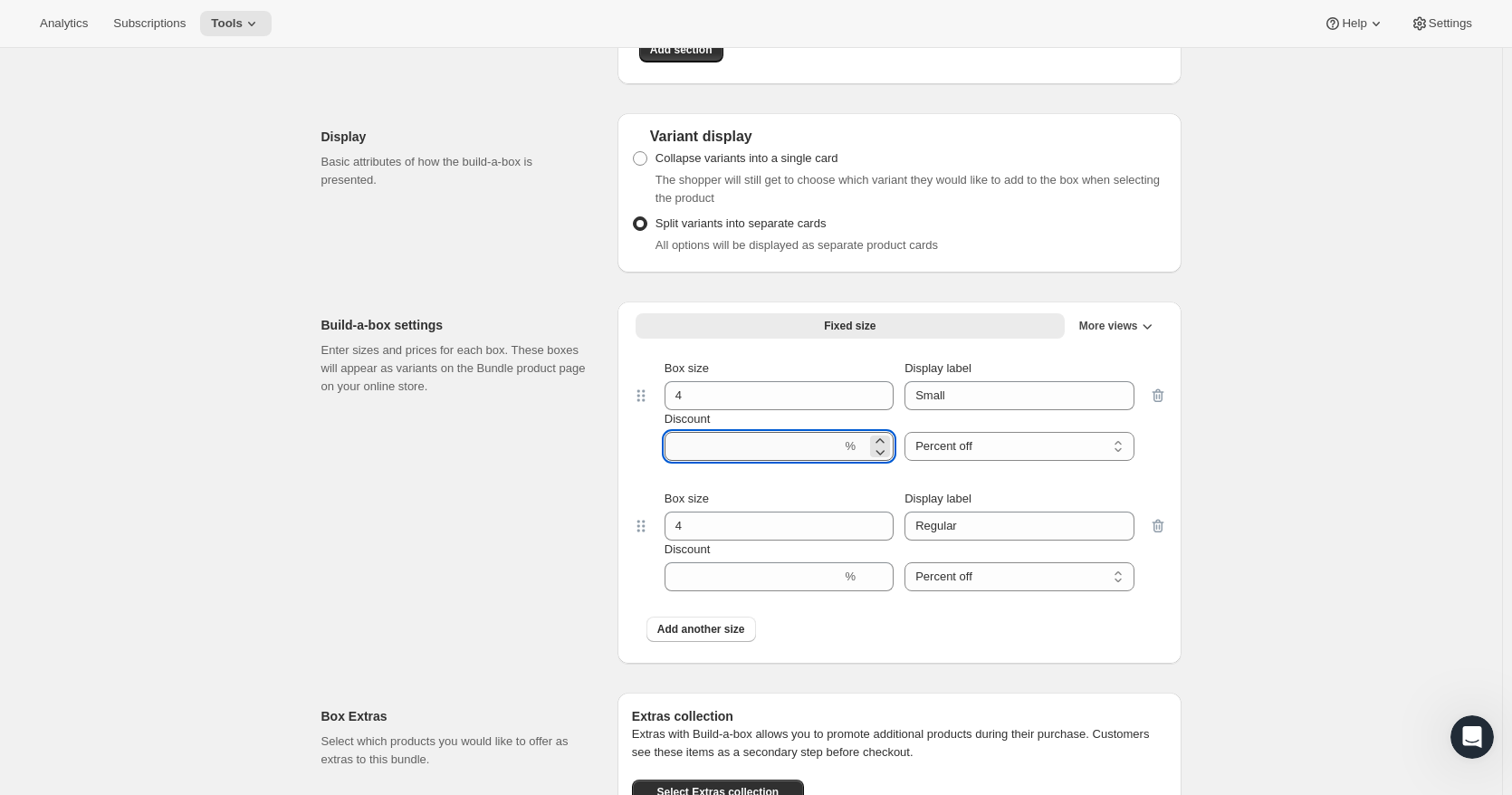
click at [780, 454] on input "Discount" at bounding box center [753, 445] width 177 height 29
type input "20"
click at [752, 585] on input "Discount" at bounding box center [753, 576] width 177 height 29
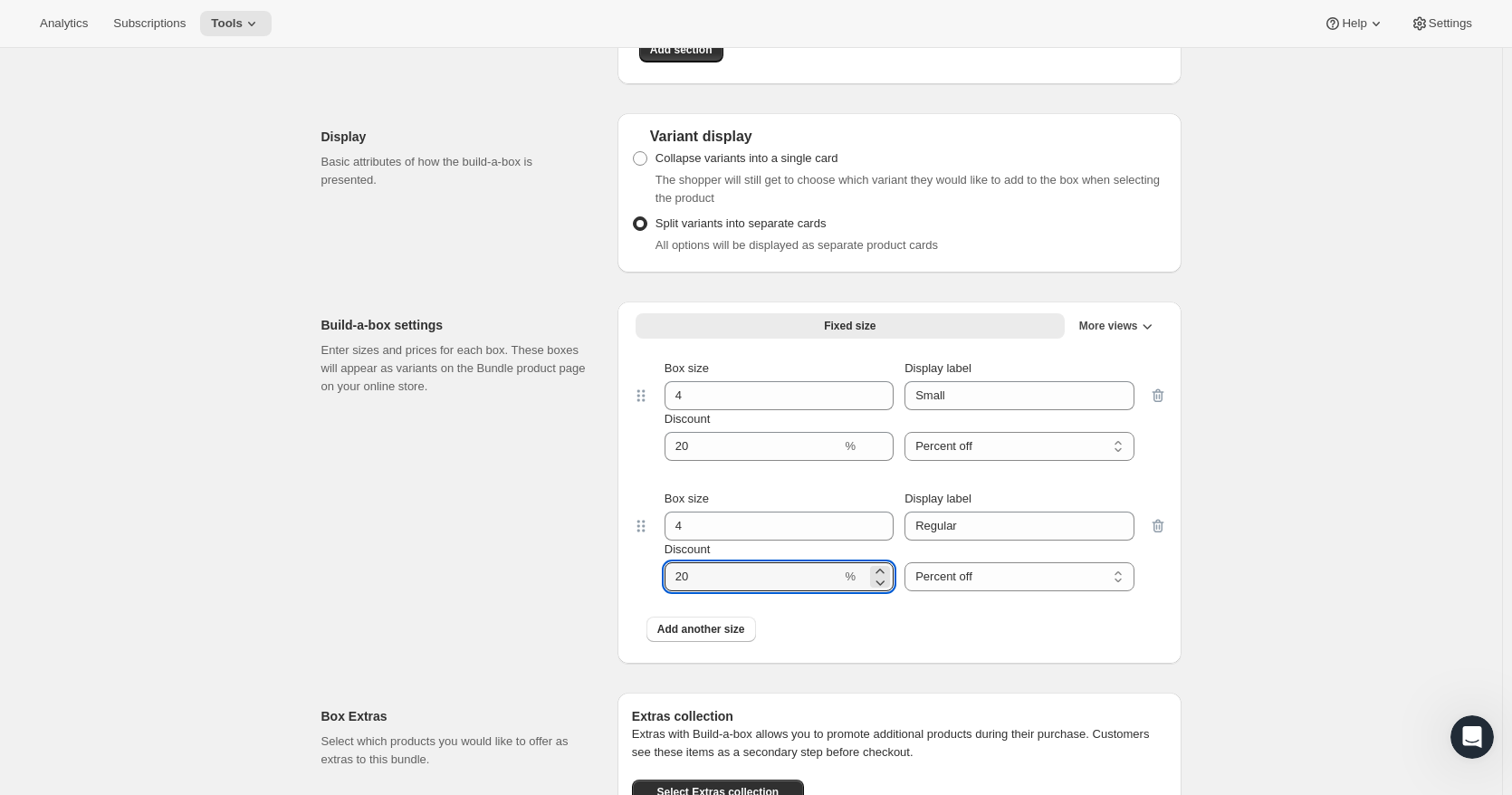
type input "20"
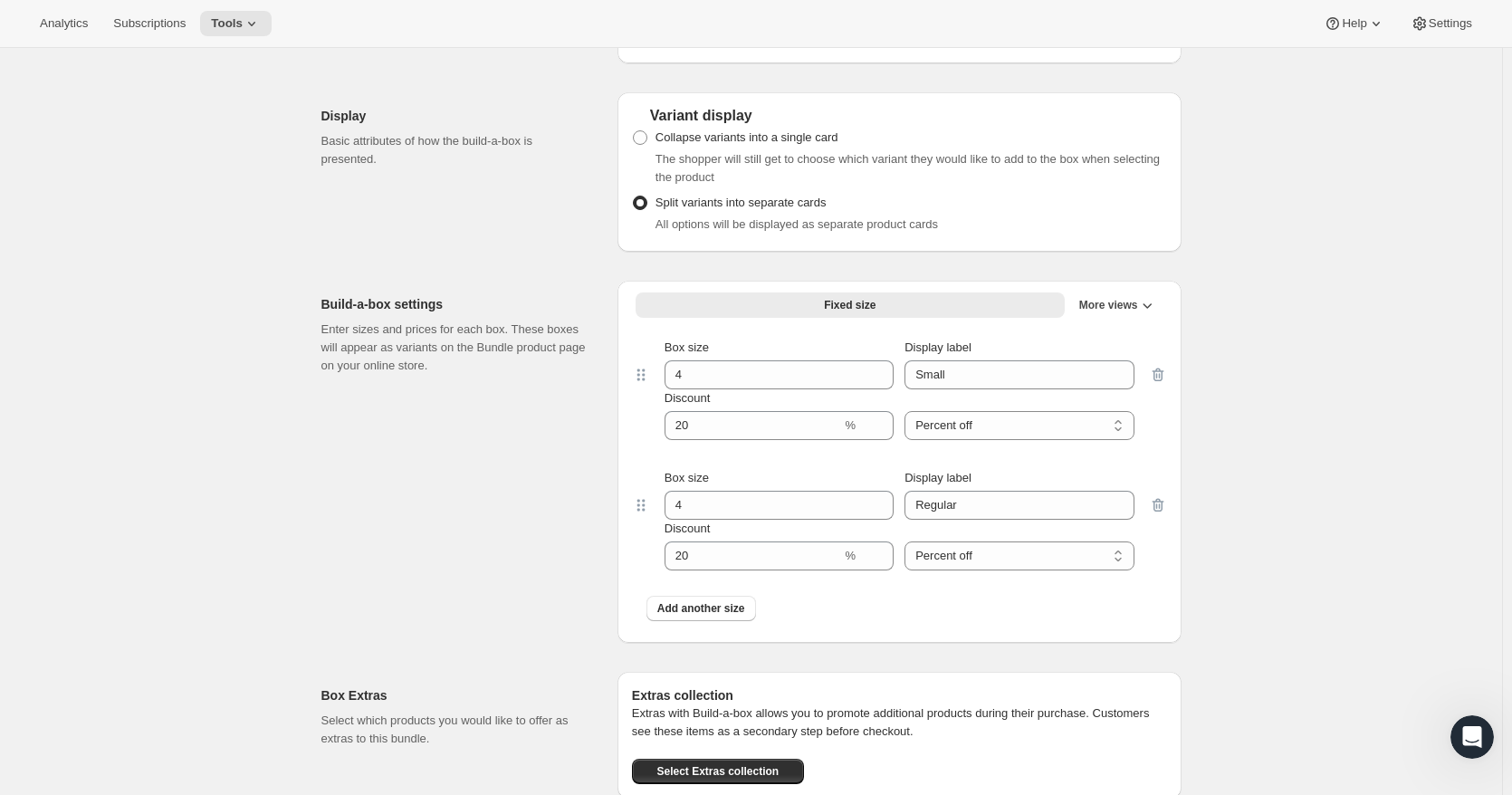
scroll to position [996, 0]
